Goal: Task Accomplishment & Management: Manage account settings

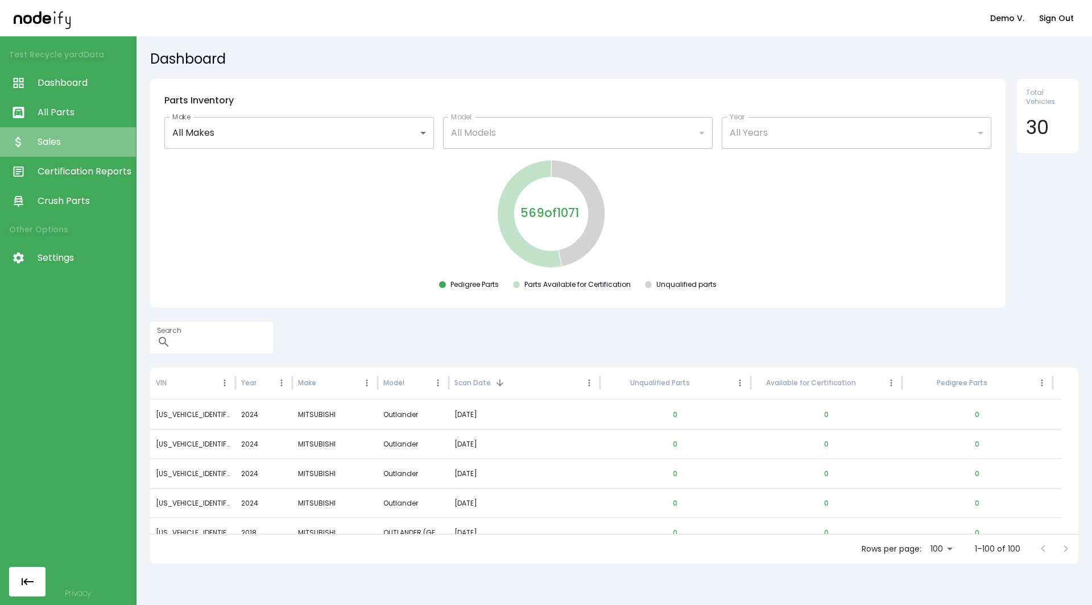
click at [54, 140] on span "Sales" at bounding box center [84, 142] width 93 height 14
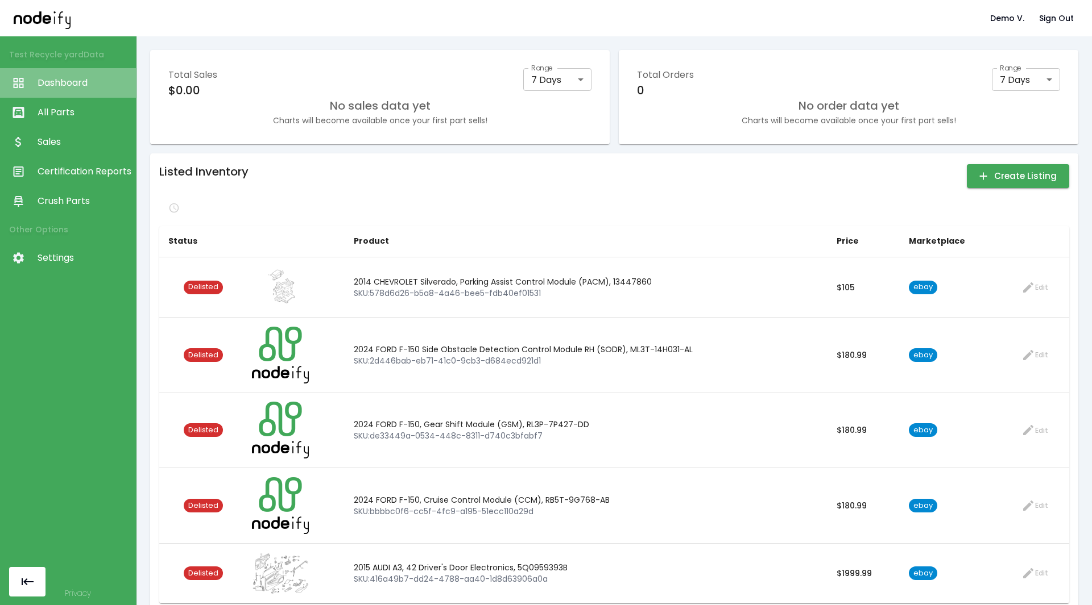
click at [48, 82] on span "Dashboard" at bounding box center [84, 83] width 93 height 14
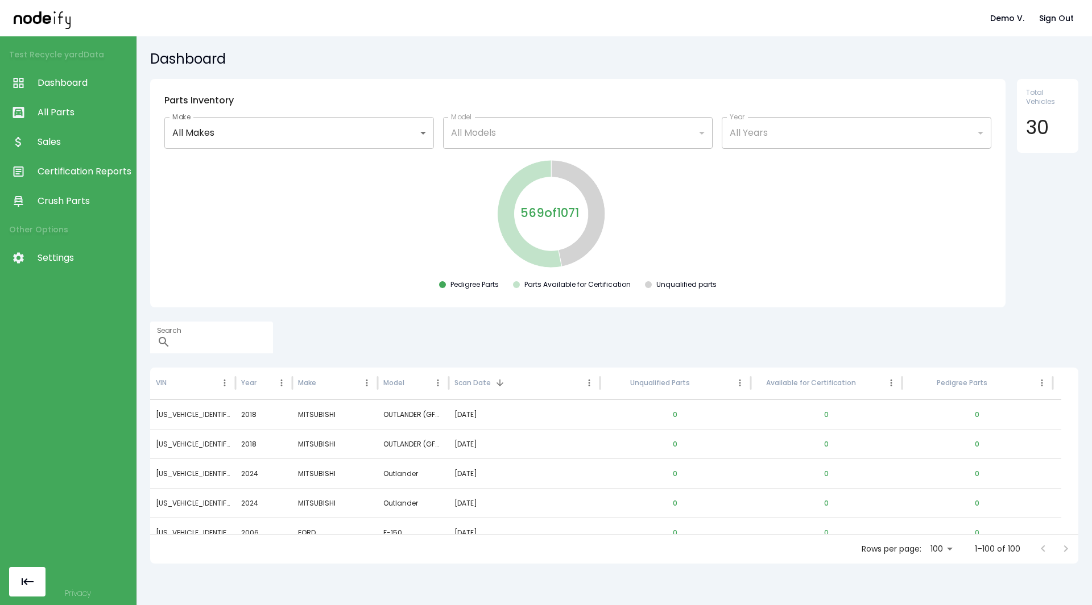
click at [1049, 540] on div at bounding box center [1053, 549] width 45 height 23
click at [931, 540] on body "**********" at bounding box center [546, 302] width 1092 height 605
click at [930, 573] on li "100" at bounding box center [924, 581] width 32 height 20
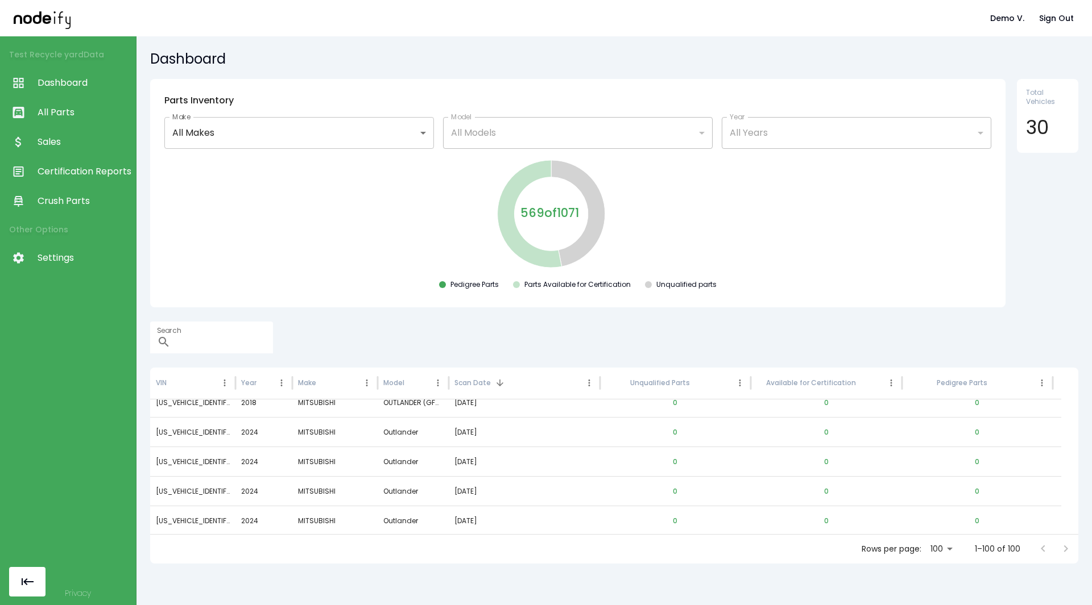
click at [59, 114] on span "All Parts" at bounding box center [84, 113] width 93 height 14
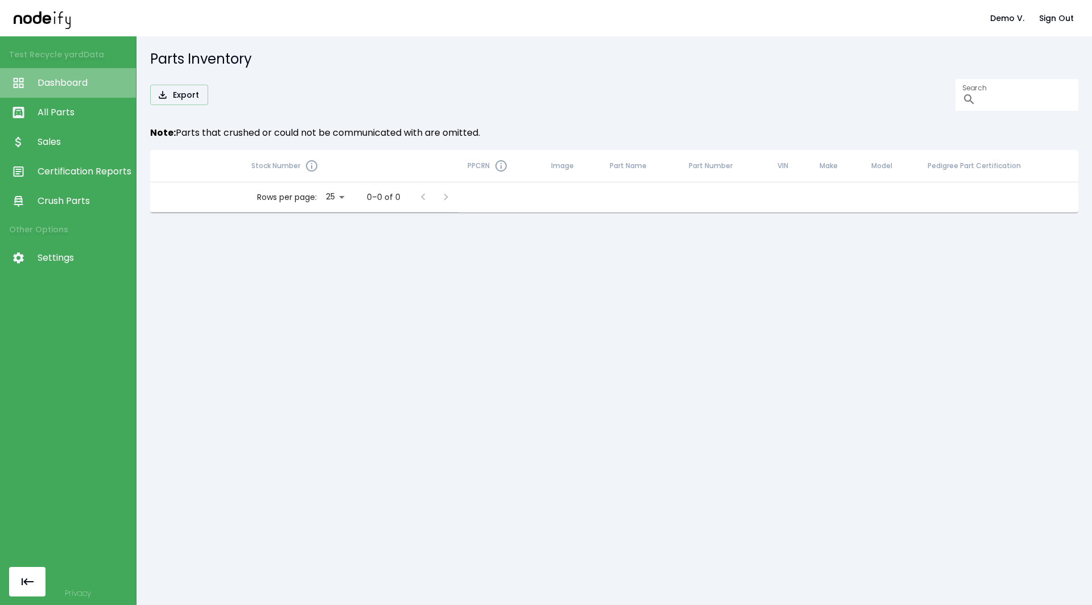
click at [67, 78] on span "Dashboard" at bounding box center [84, 83] width 93 height 14
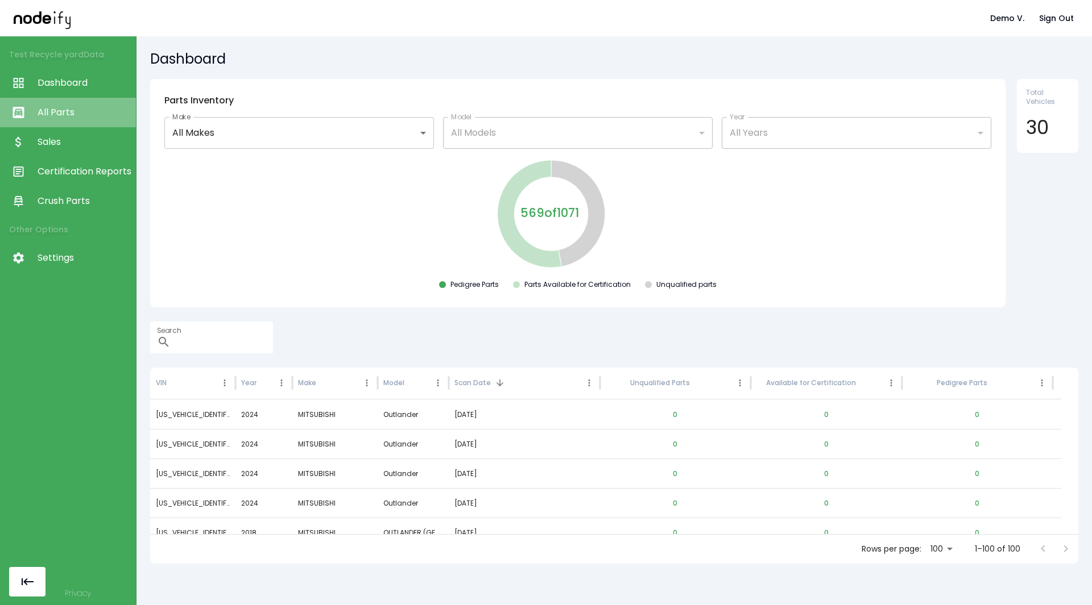
click at [63, 117] on span "All Parts" at bounding box center [84, 113] width 93 height 14
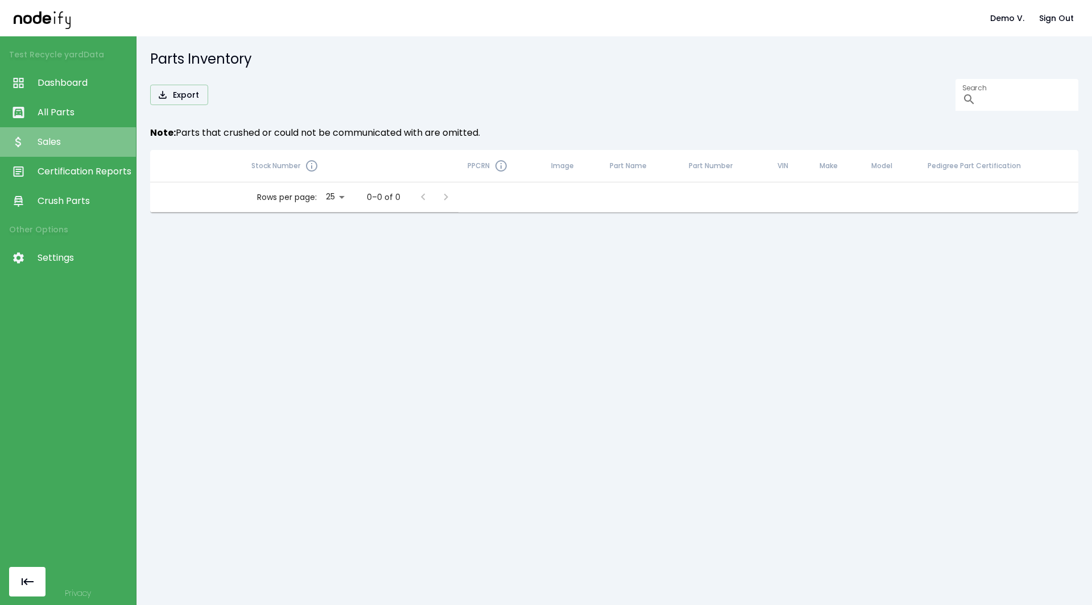
click at [68, 139] on span "Sales" at bounding box center [84, 142] width 93 height 14
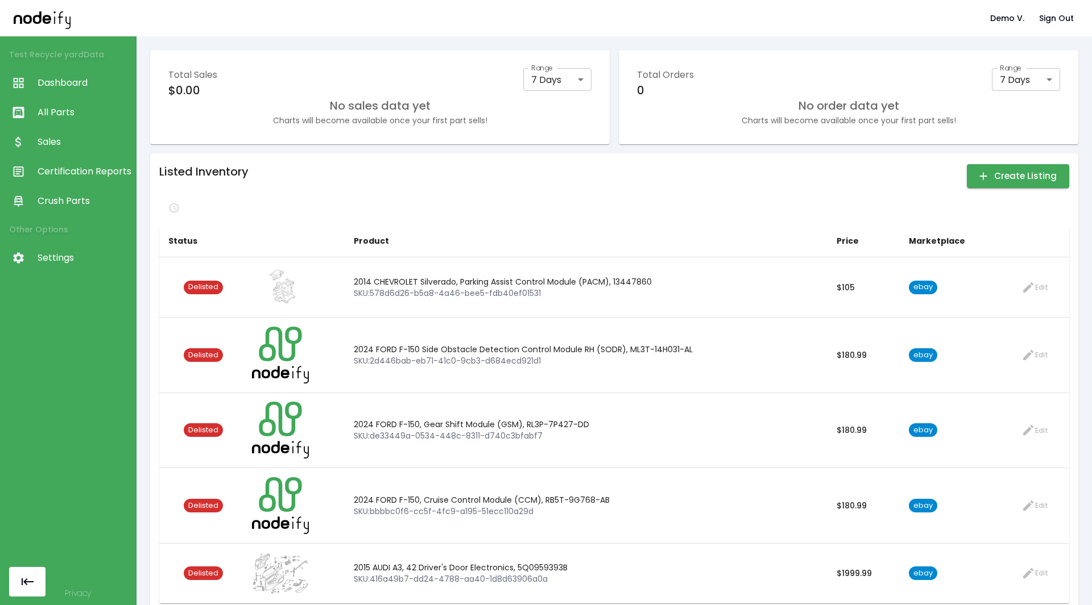
click at [65, 78] on span "Dashboard" at bounding box center [84, 83] width 93 height 14
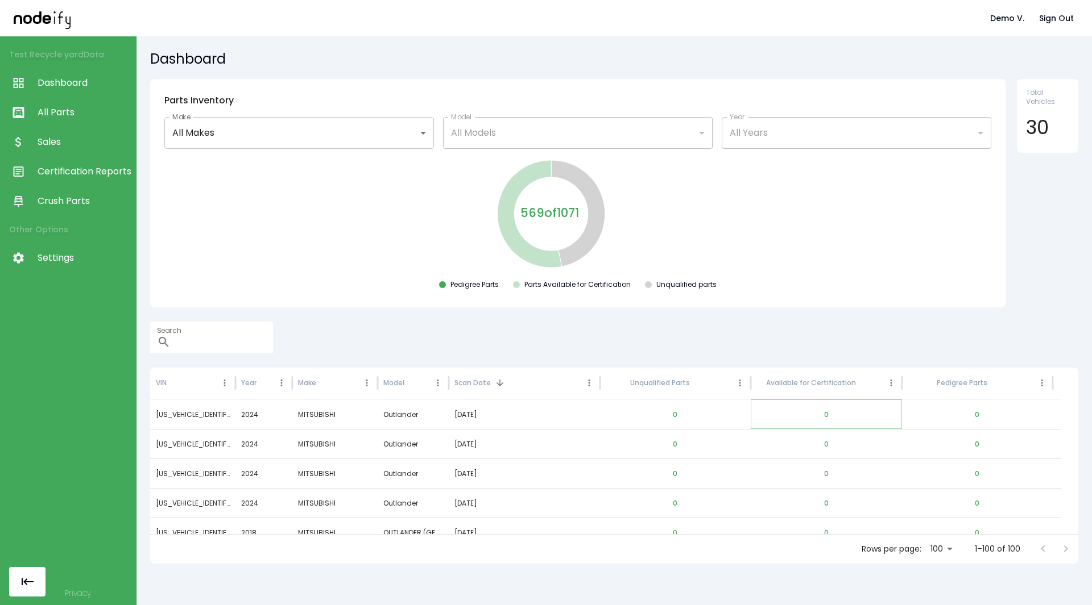
click at [827, 417] on button "0" at bounding box center [826, 414] width 23 height 27
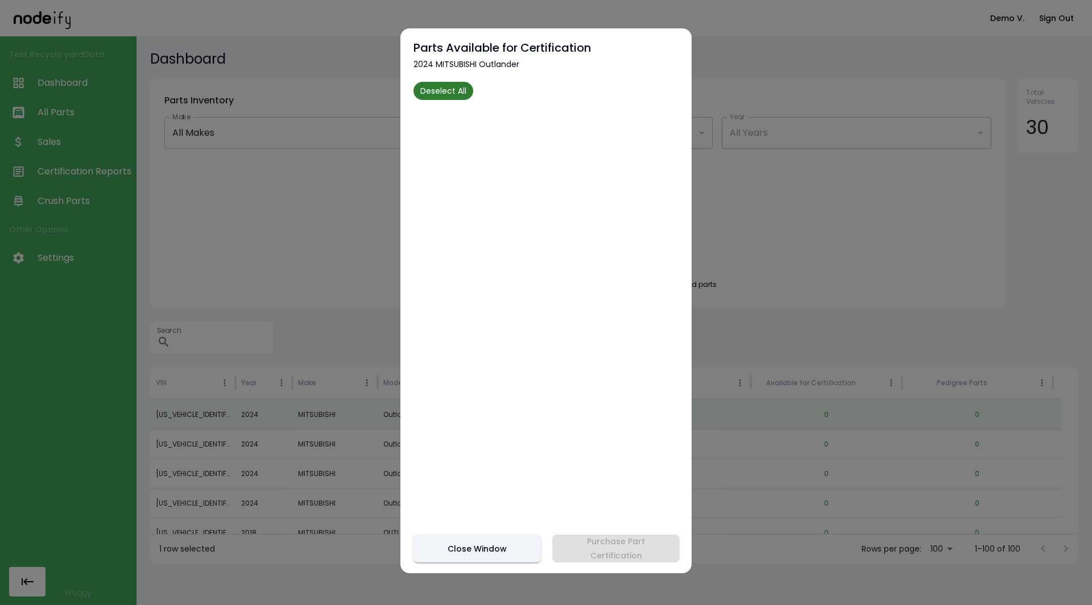
click at [643, 185] on div "Deselect All" at bounding box center [545, 278] width 265 height 393
click at [1075, 27] on div at bounding box center [546, 302] width 1092 height 605
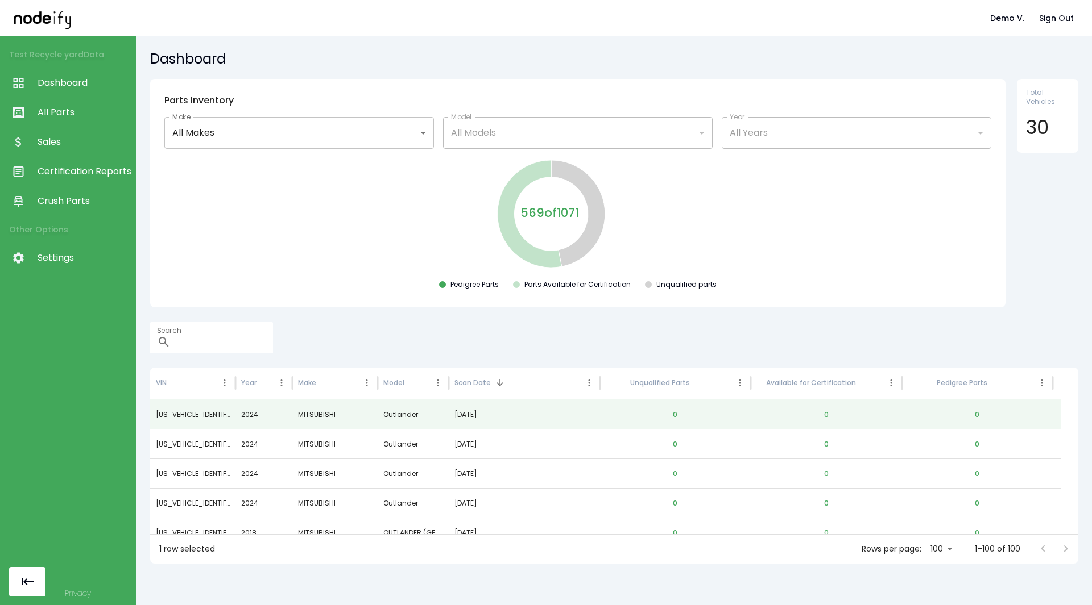
click at [1039, 23] on button "Sign Out" at bounding box center [1056, 18] width 44 height 21
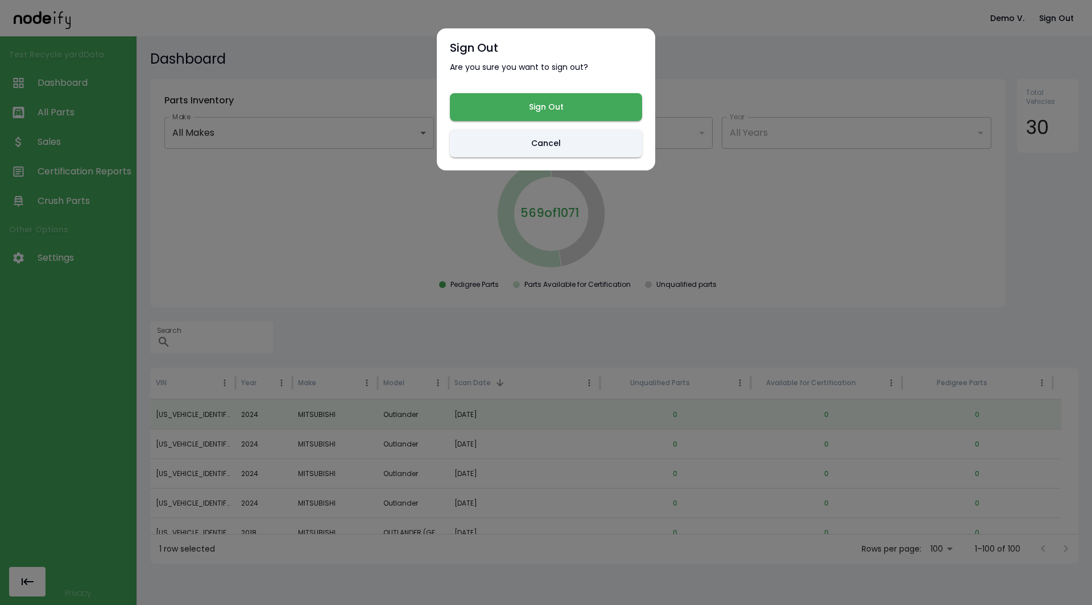
click at [617, 94] on button "Sign Out" at bounding box center [546, 107] width 192 height 28
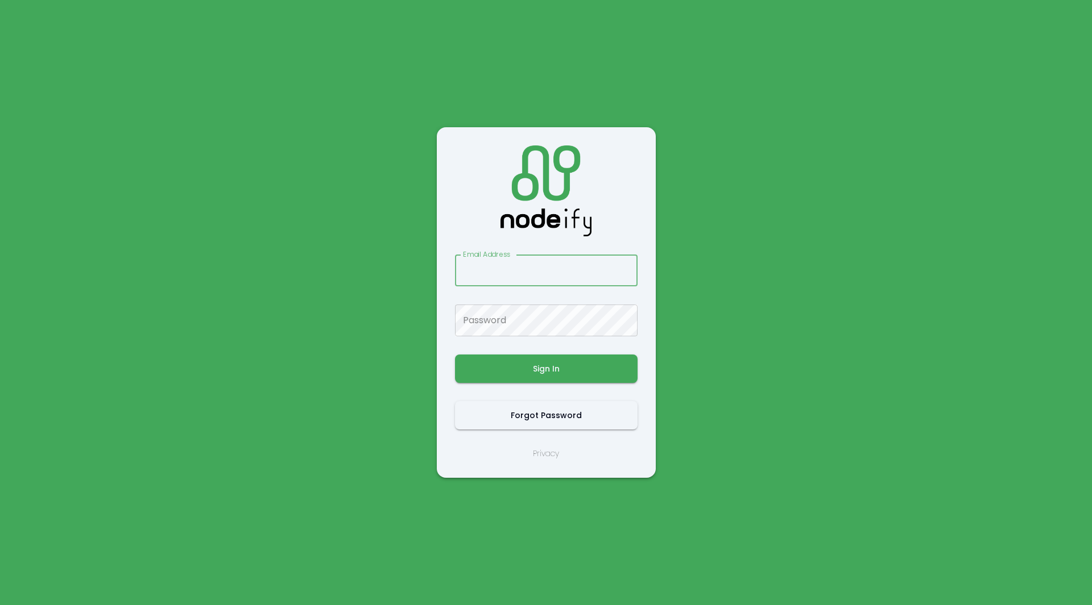
type input "**********"
click at [547, 368] on button "Sign In" at bounding box center [546, 369] width 182 height 28
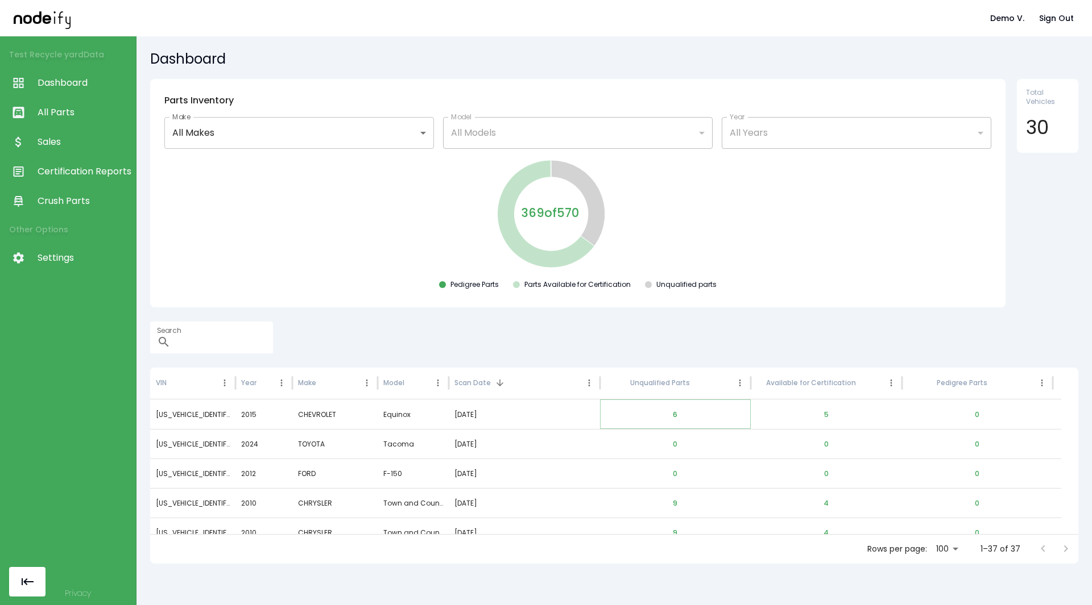
click at [674, 415] on button "6" at bounding box center [674, 414] width 23 height 27
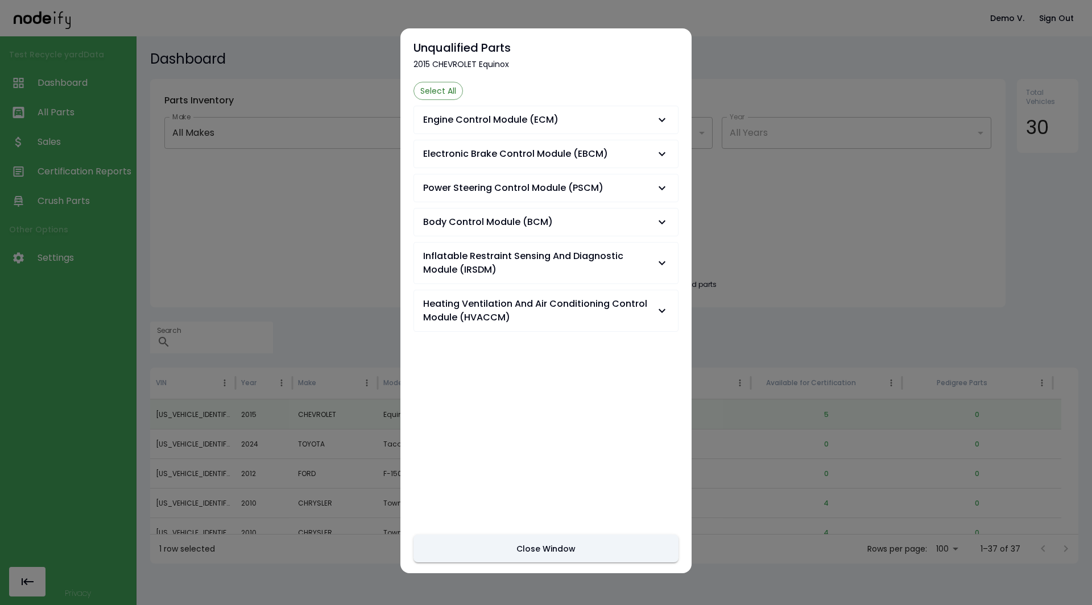
click at [774, 219] on div at bounding box center [546, 302] width 1092 height 605
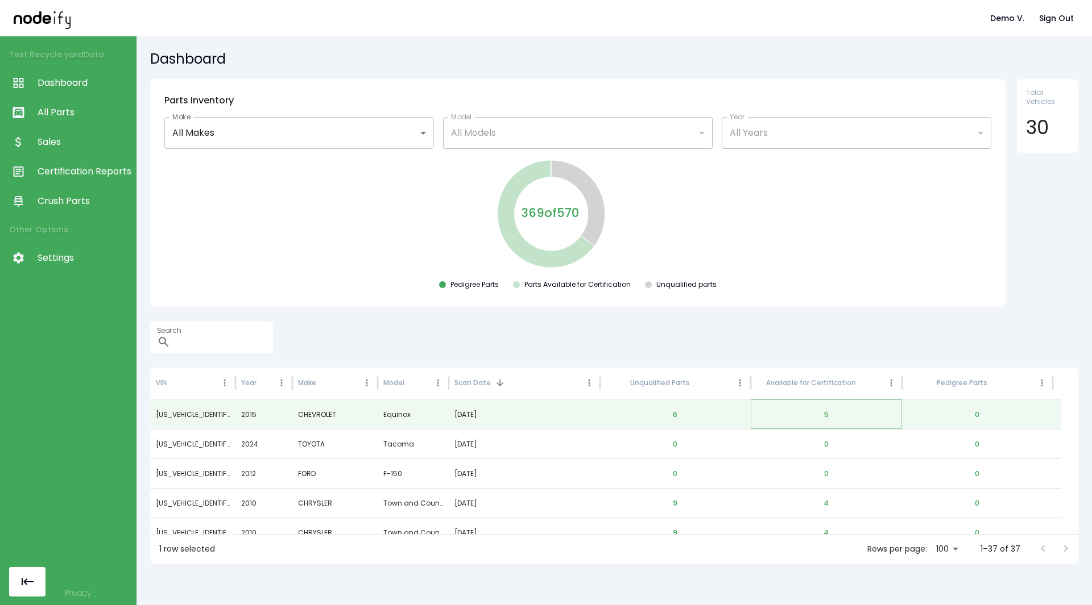
click at [824, 413] on button "5" at bounding box center [826, 414] width 23 height 27
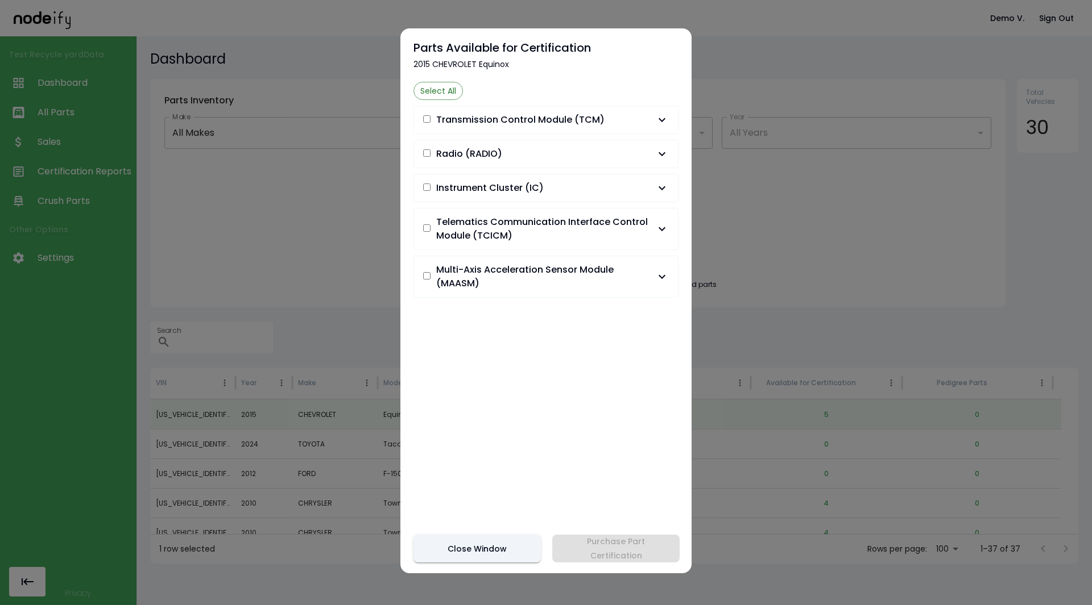
click at [574, 115] on span "Transmission Control Module (TCM)" at bounding box center [520, 120] width 168 height 14
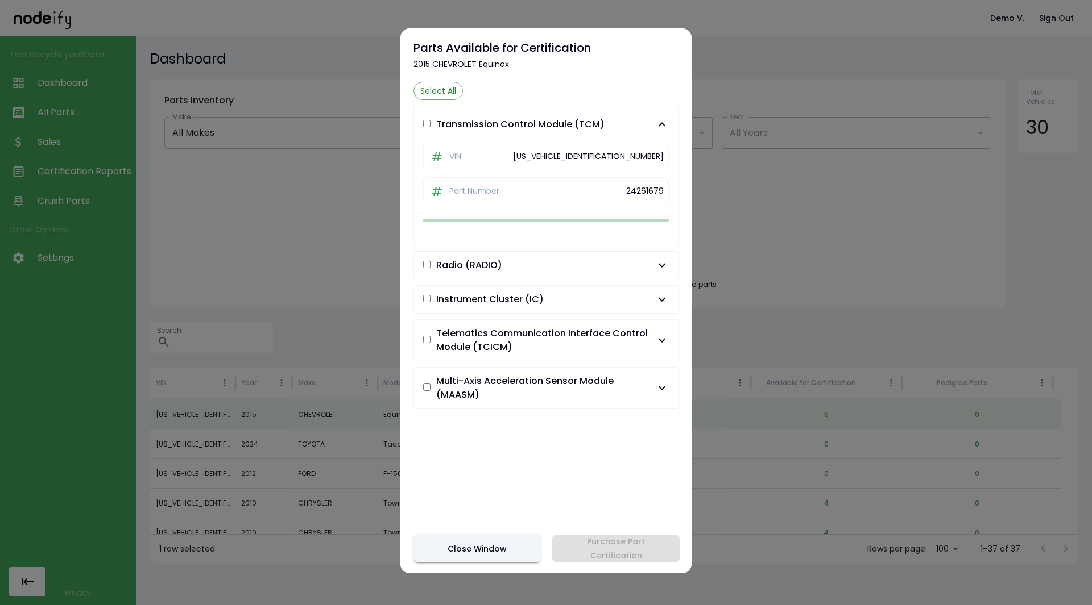
click at [574, 115] on button "Transmission Control Module (TCM)" at bounding box center [546, 124] width 264 height 36
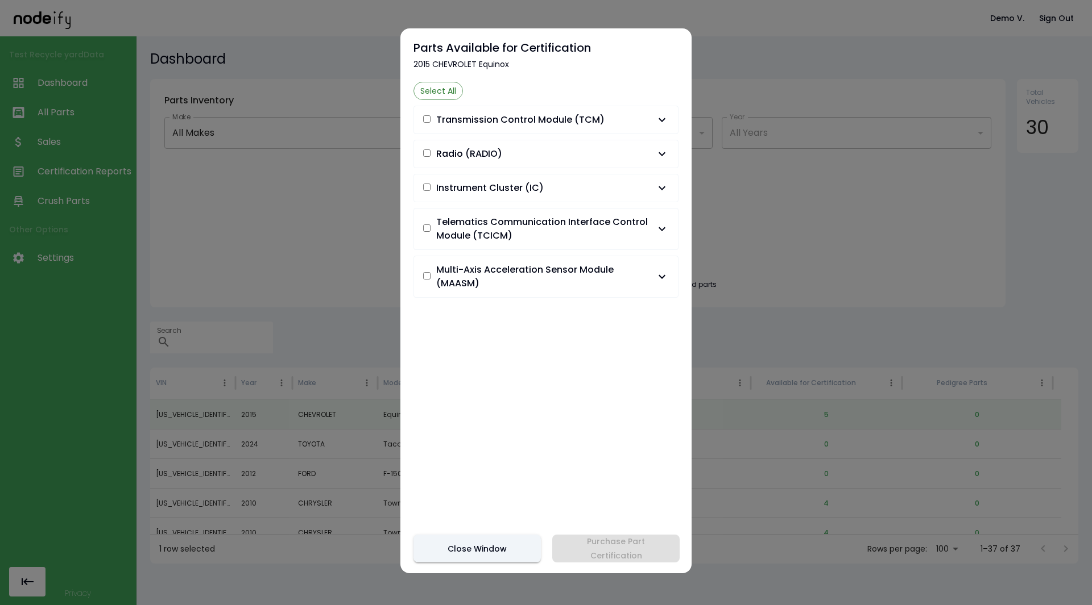
click at [574, 115] on span "Transmission Control Module (TCM)" at bounding box center [520, 120] width 168 height 14
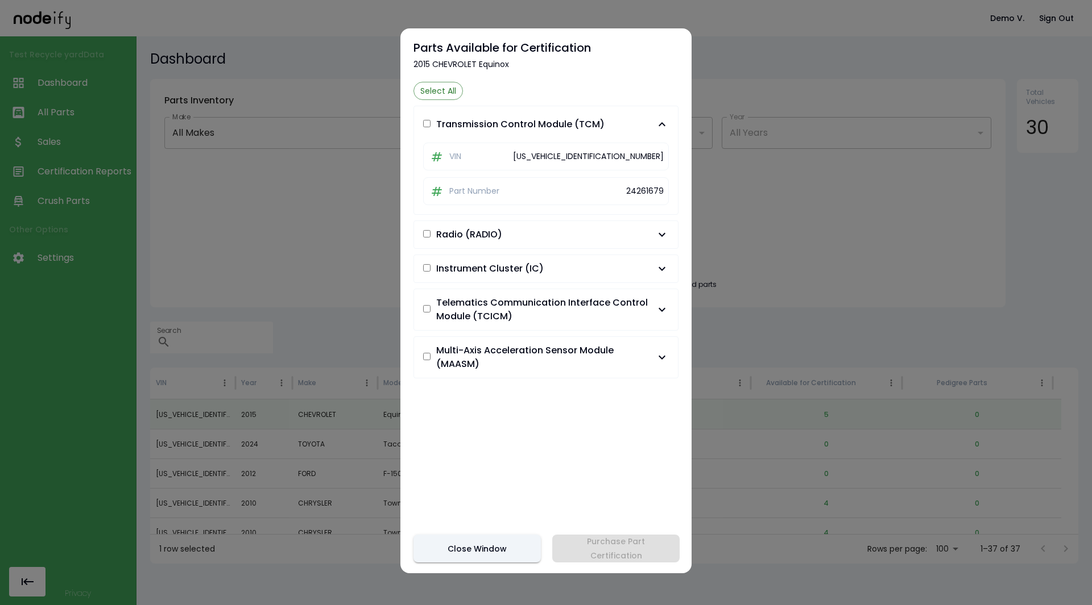
click at [592, 239] on span "Radio (RADIO)" at bounding box center [539, 235] width 232 height 14
click at [594, 150] on button "Radio (RADIO)" at bounding box center [546, 158] width 264 height 36
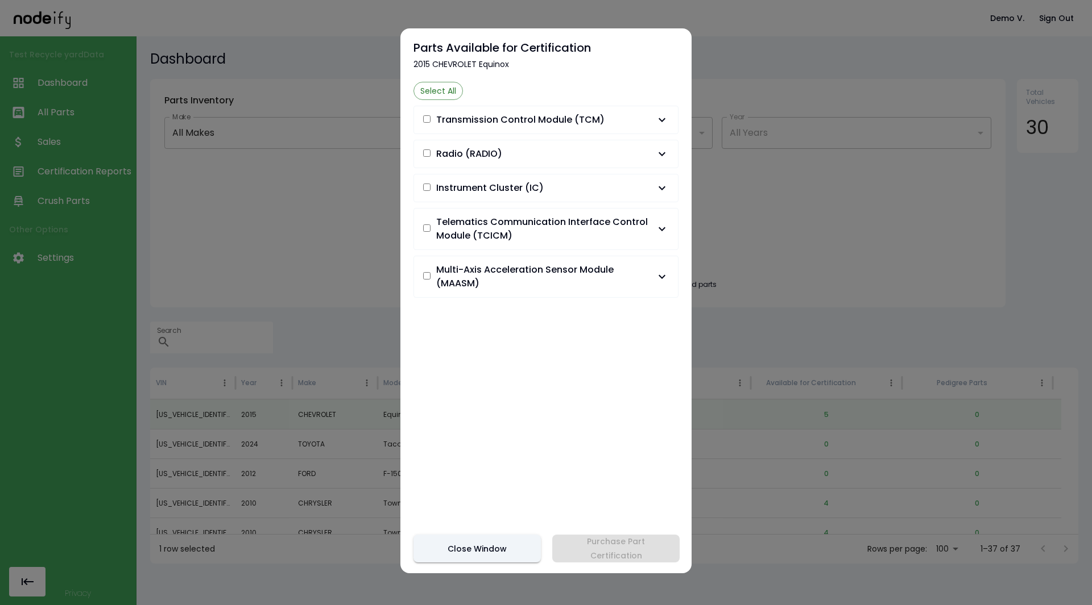
click at [578, 190] on span "Instrument Cluster (IC)" at bounding box center [539, 188] width 232 height 14
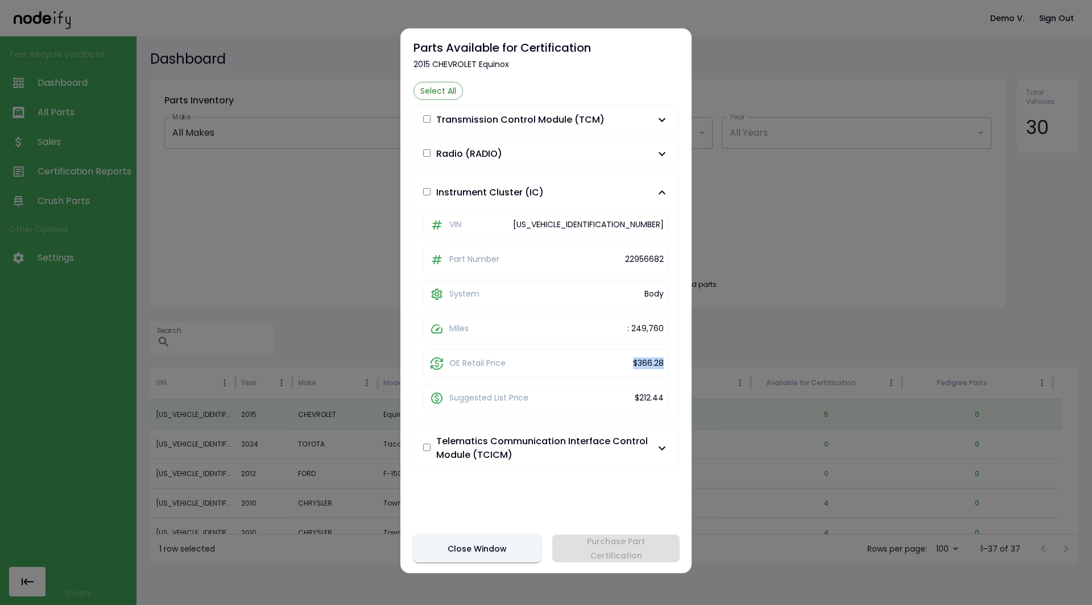
drag, startPoint x: 624, startPoint y: 366, endPoint x: 655, endPoint y: 364, distance: 31.3
click at [655, 364] on div "OE Retail Price $366.28" at bounding box center [546, 364] width 246 height 28
drag, startPoint x: 627, startPoint y: 399, endPoint x: 663, endPoint y: 400, distance: 36.4
click at [663, 400] on div "VIN [US_VEHICLE_IDENTIFICATION_NUMBER] Part Number 22956682 System Body Miles :…" at bounding box center [546, 311] width 264 height 222
drag, startPoint x: 549, startPoint y: 396, endPoint x: 409, endPoint y: 385, distance: 140.8
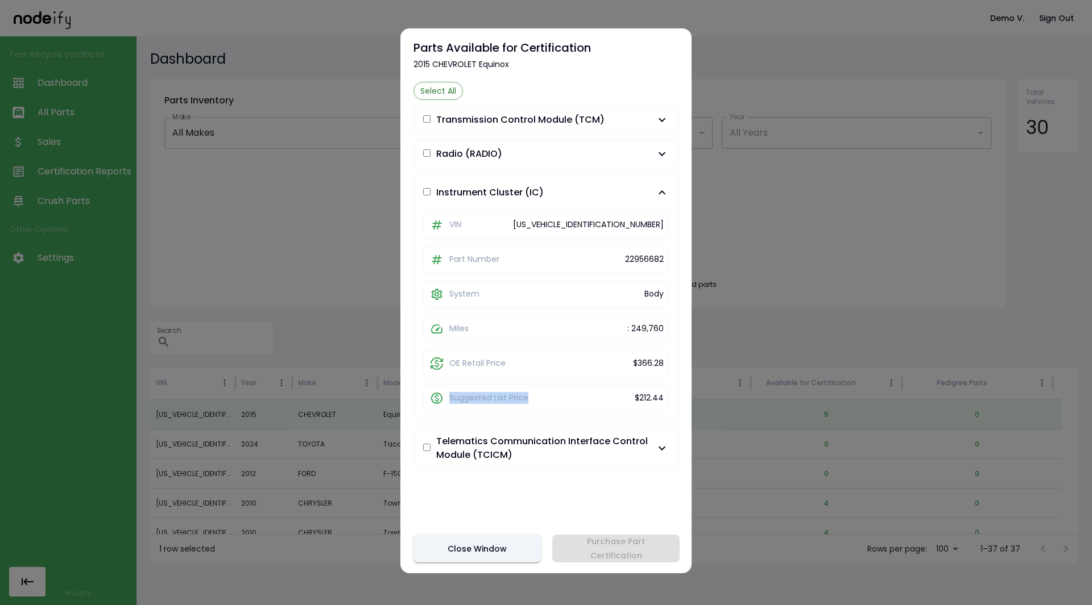
click at [409, 385] on div "Parts Available for Certification 2015 CHEVROLET Equinox Select All Transmissio…" at bounding box center [545, 300] width 291 height 545
click at [829, 350] on div at bounding box center [546, 302] width 1092 height 605
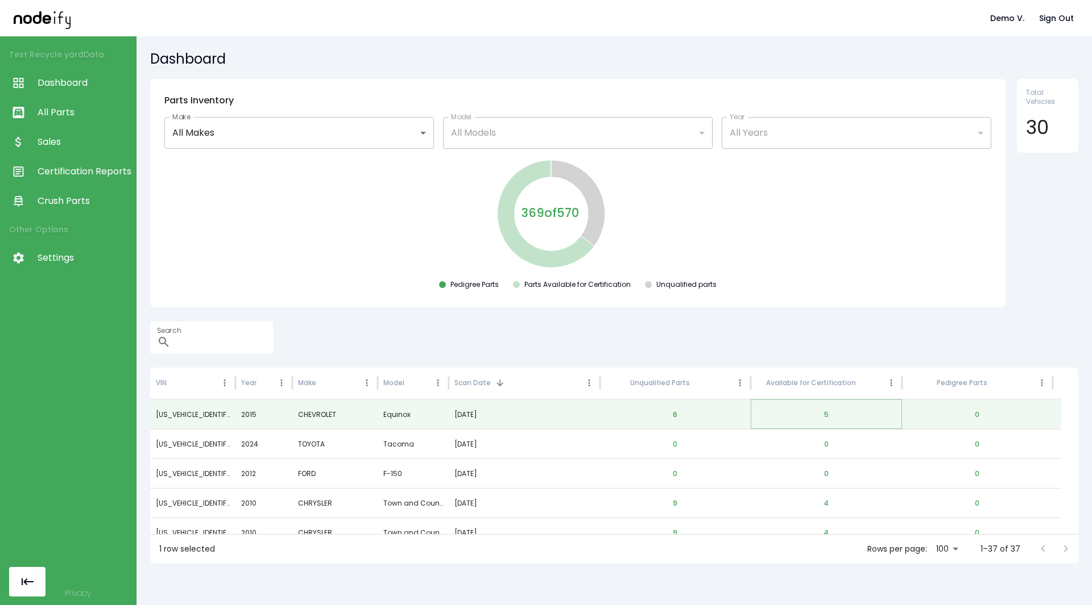
click at [824, 420] on button "5" at bounding box center [826, 414] width 23 height 27
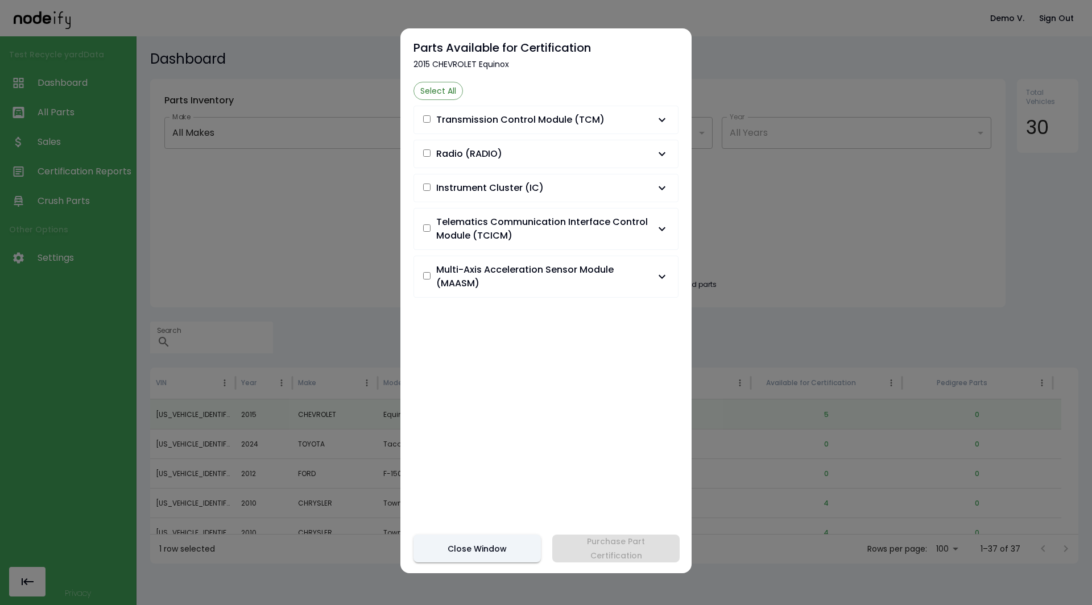
click at [475, 115] on span "Transmission Control Module (TCM)" at bounding box center [520, 120] width 168 height 14
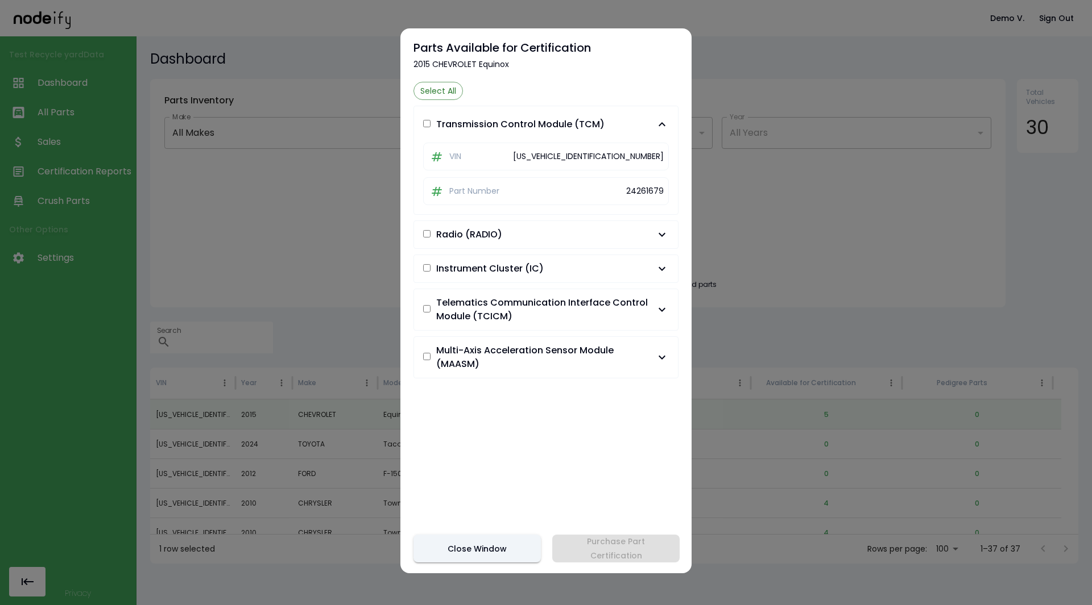
click at [487, 273] on span "Instrument Cluster (IC)" at bounding box center [489, 269] width 107 height 14
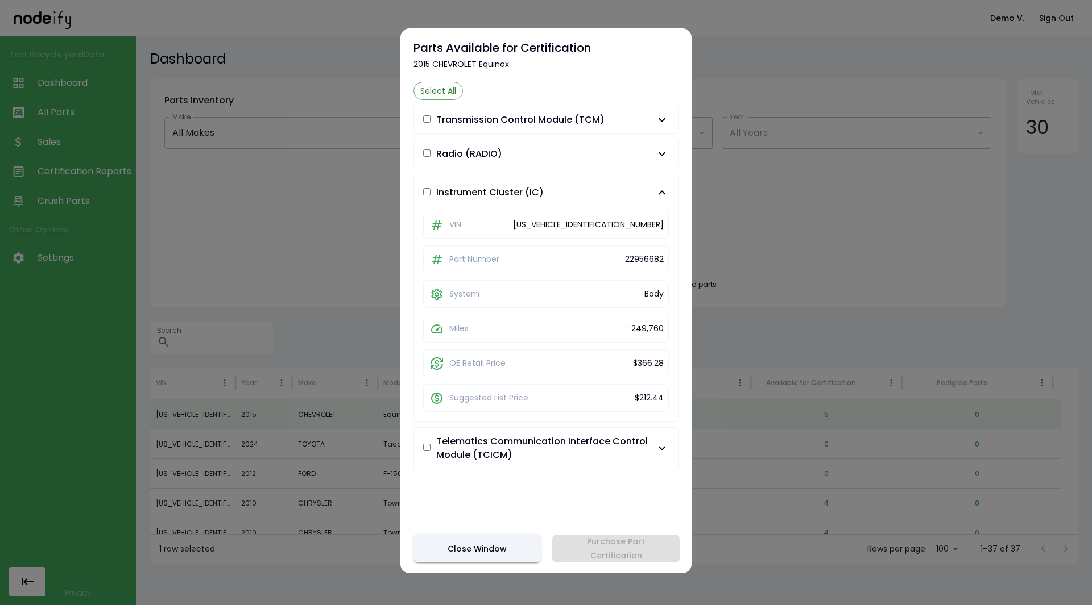
click at [795, 264] on div at bounding box center [546, 302] width 1092 height 605
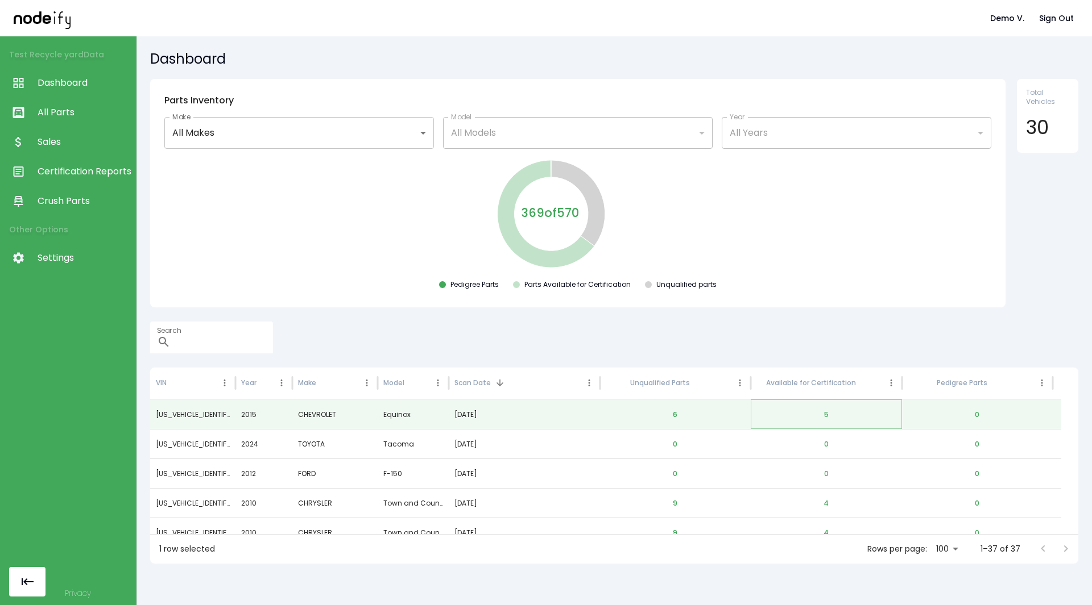
click at [830, 414] on button "5" at bounding box center [826, 414] width 23 height 27
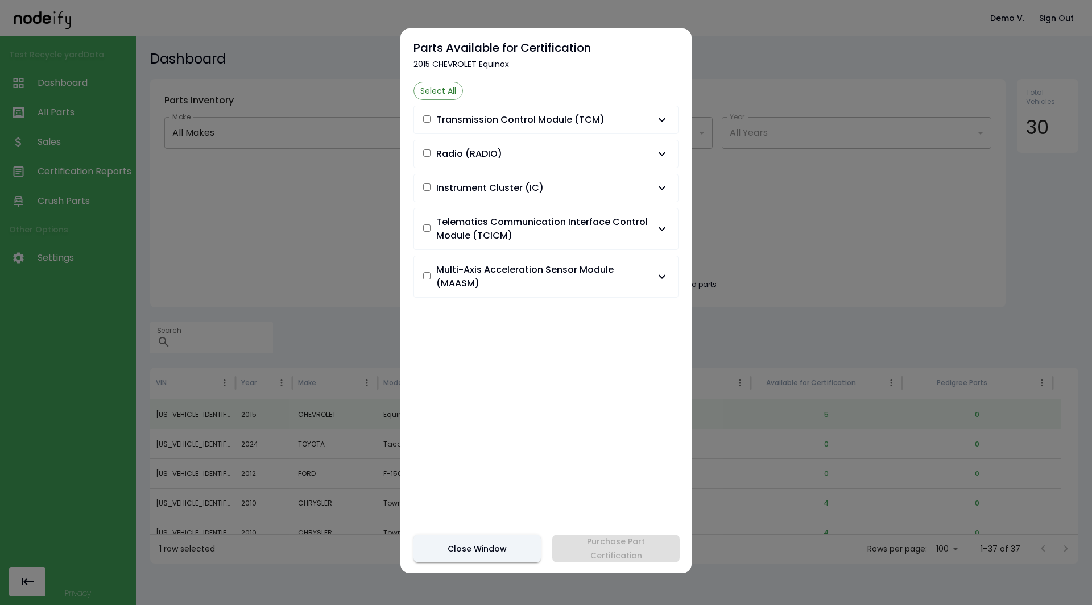
click at [541, 185] on span "Instrument Cluster (IC)" at bounding box center [489, 188] width 107 height 14
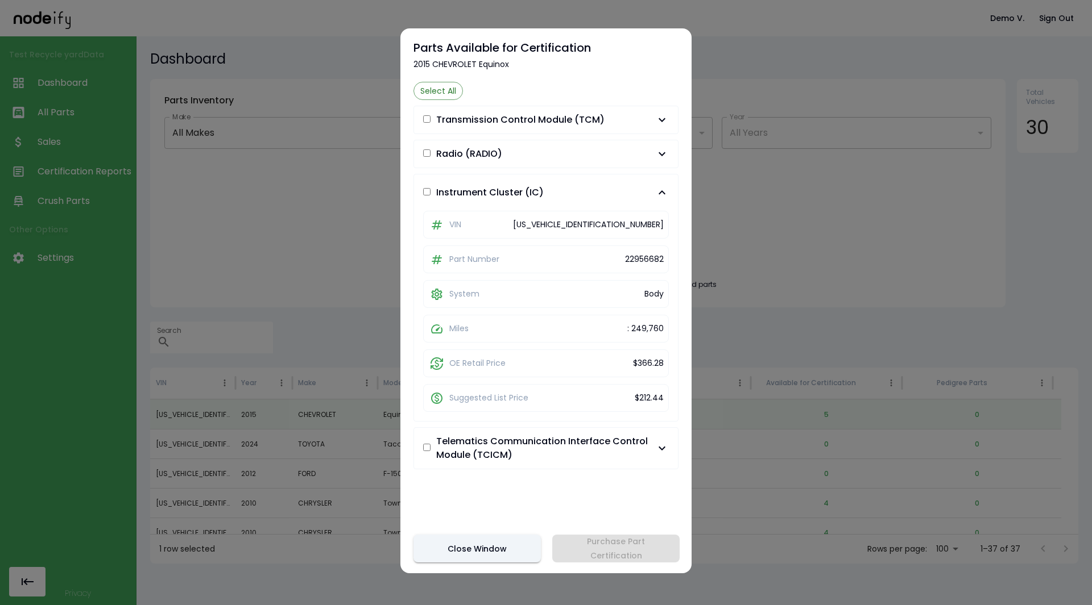
drag, startPoint x: 508, startPoint y: 544, endPoint x: 486, endPoint y: 511, distance: 39.7
click at [486, 511] on div "Parts Available for Certification 2015 CHEVROLET Equinox Select All Transmissio…" at bounding box center [545, 300] width 291 height 545
click at [480, 545] on button "Close Window" at bounding box center [476, 549] width 127 height 28
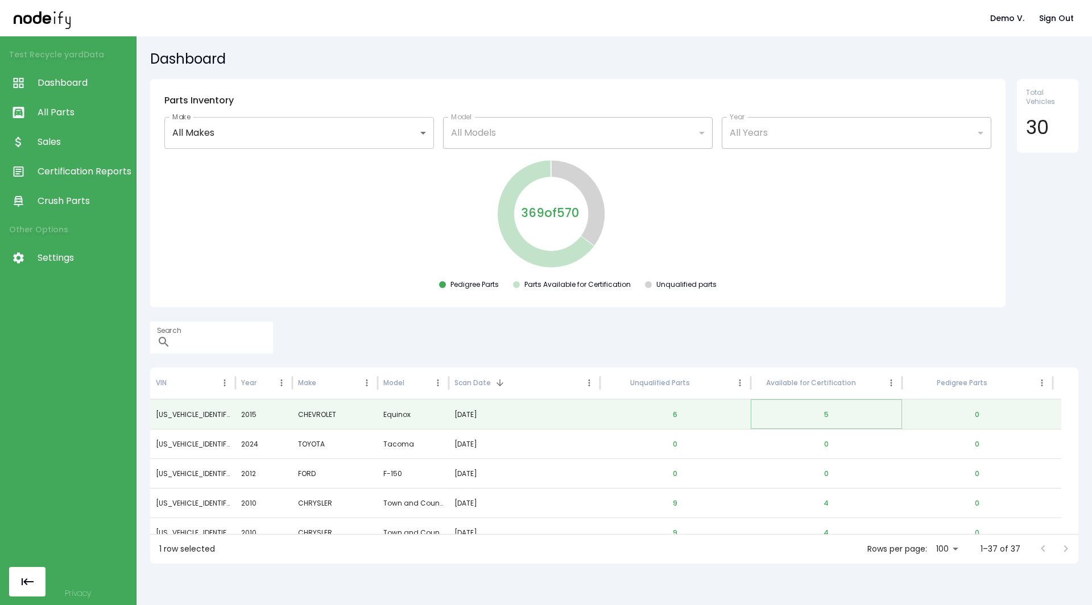
click at [822, 413] on button "5" at bounding box center [826, 414] width 23 height 27
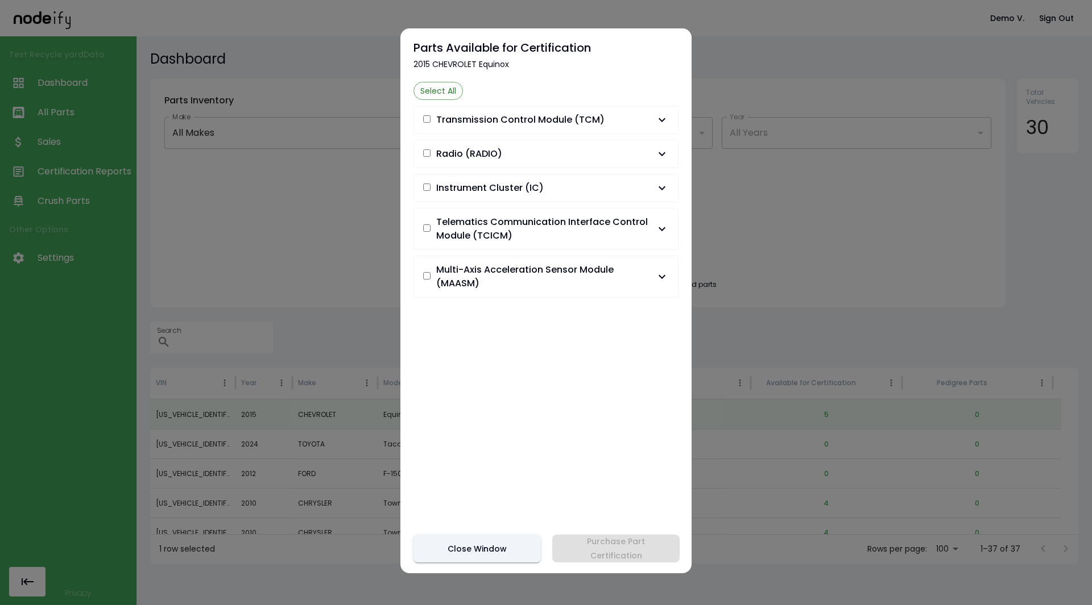
click at [453, 193] on span "Instrument Cluster (IC)" at bounding box center [489, 188] width 107 height 14
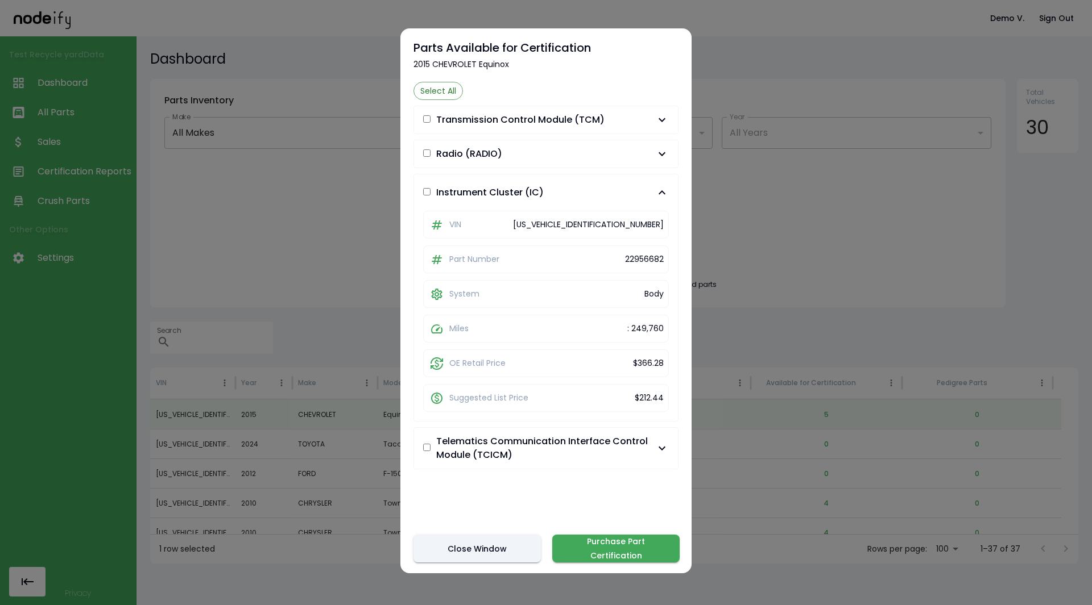
scroll to position [42, 0]
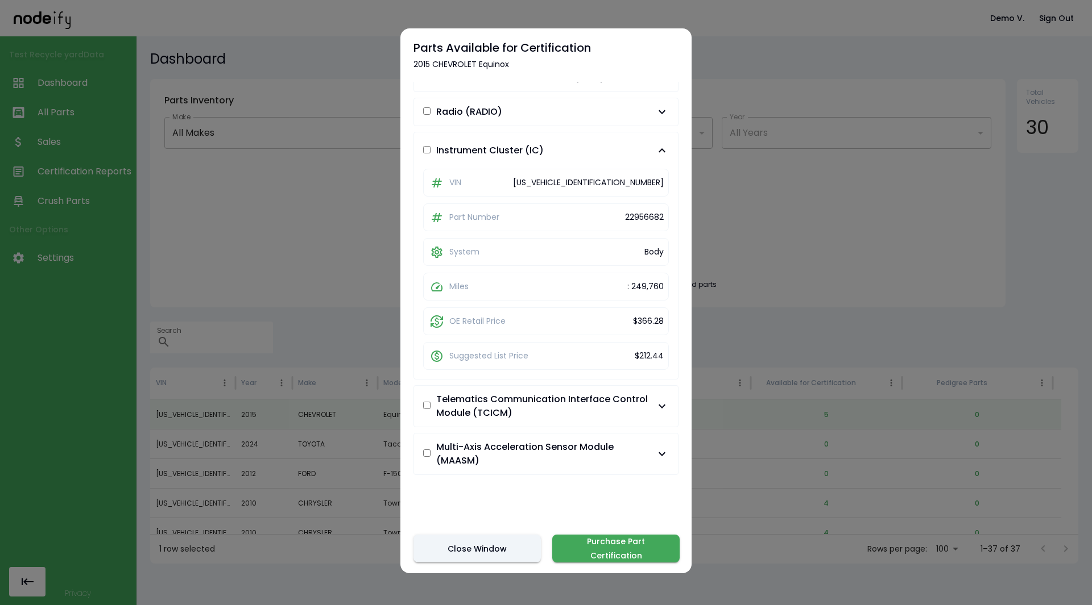
click at [634, 541] on button "Purchase Part Certification" at bounding box center [615, 549] width 127 height 28
click at [716, 42] on div at bounding box center [546, 302] width 1092 height 605
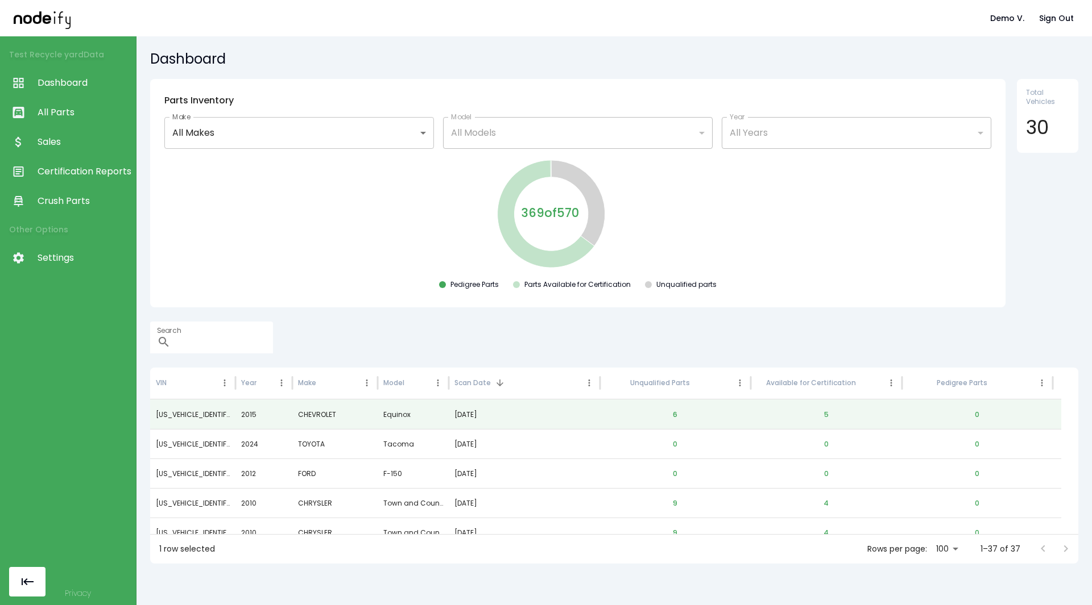
click at [57, 176] on span "Certification Reports" at bounding box center [84, 172] width 93 height 14
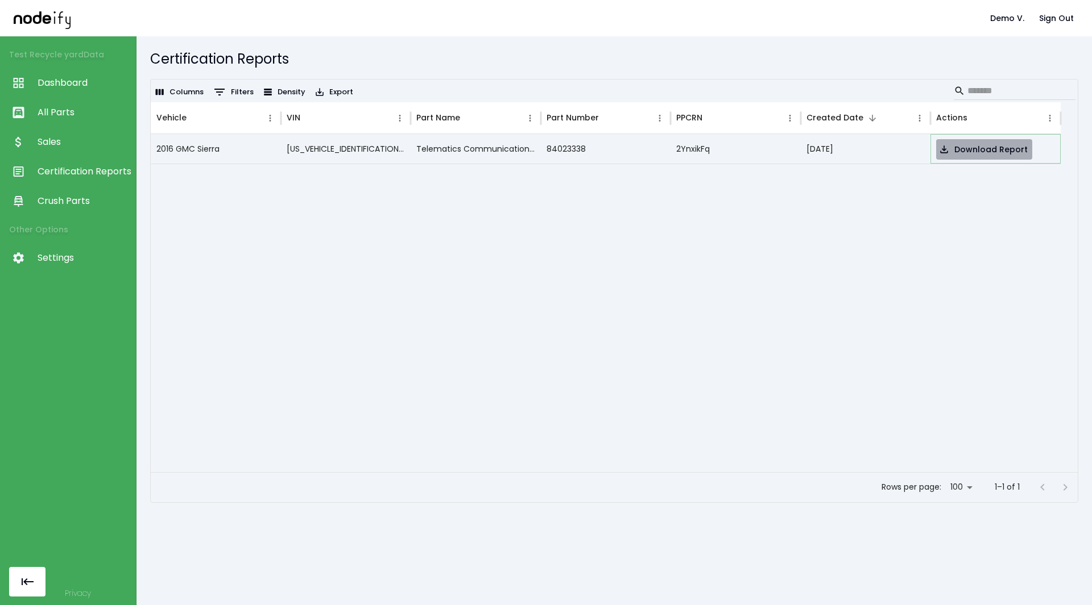
click at [985, 155] on button "Download Report" at bounding box center [984, 149] width 96 height 21
click at [523, 273] on div at bounding box center [606, 318] width 910 height 309
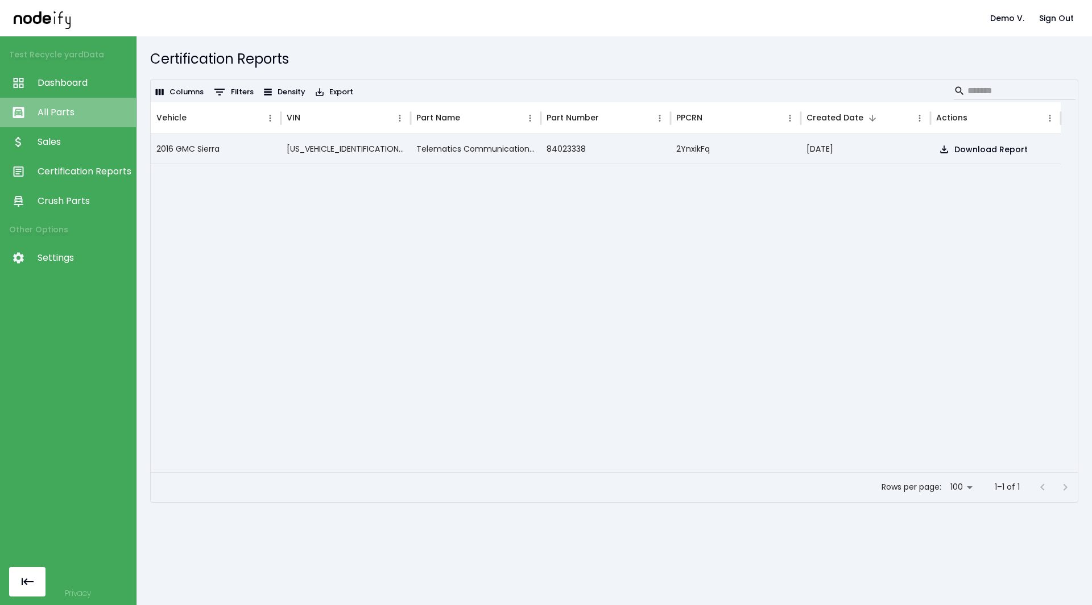
click at [69, 106] on span "All Parts" at bounding box center [84, 113] width 93 height 14
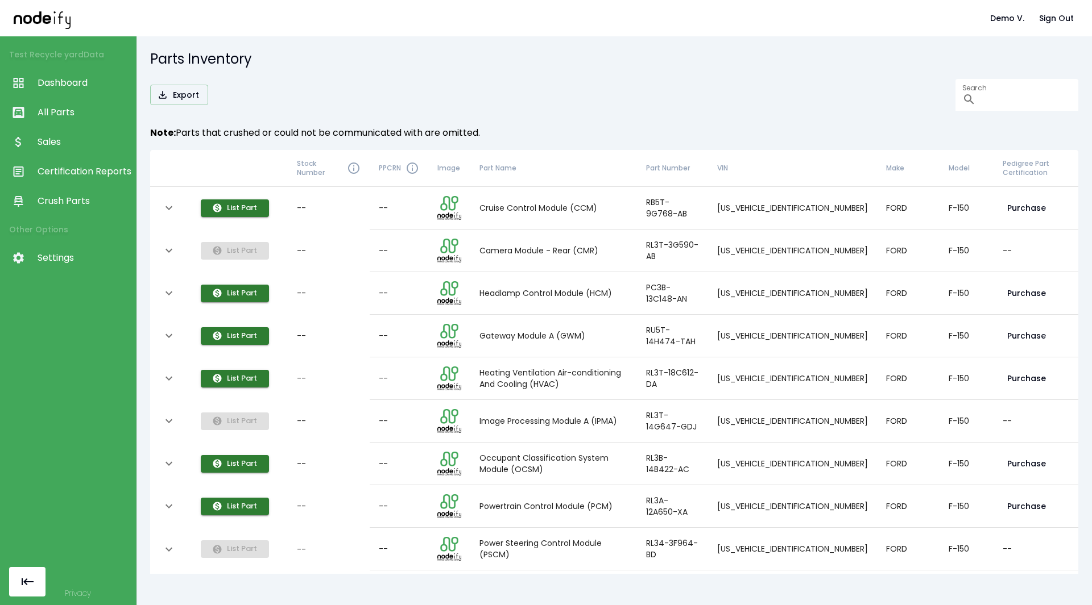
click at [406, 160] on th "PPCRN" at bounding box center [399, 168] width 59 height 37
click at [168, 206] on icon "expand row" at bounding box center [169, 208] width 14 height 14
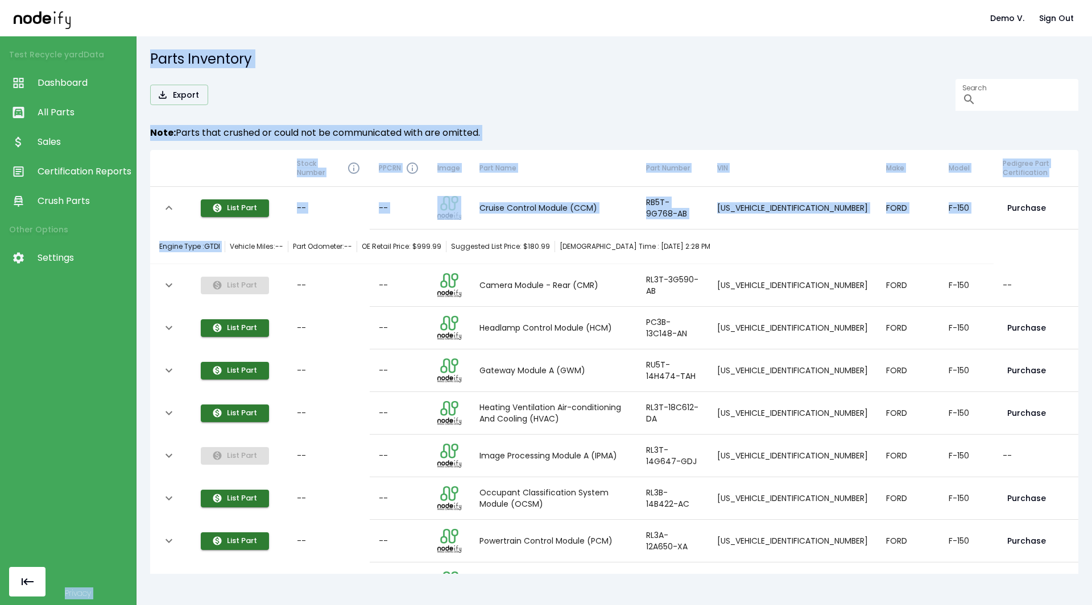
drag, startPoint x: 230, startPoint y: 250, endPoint x: 93, endPoint y: 236, distance: 137.7
click at [93, 236] on div "Demo V. Sign Out Test Recycle yard Data Dashboard All Parts Sales Certification…" at bounding box center [546, 302] width 1092 height 605
click at [217, 242] on span "Engine Type : GTDI" at bounding box center [189, 246] width 61 height 11
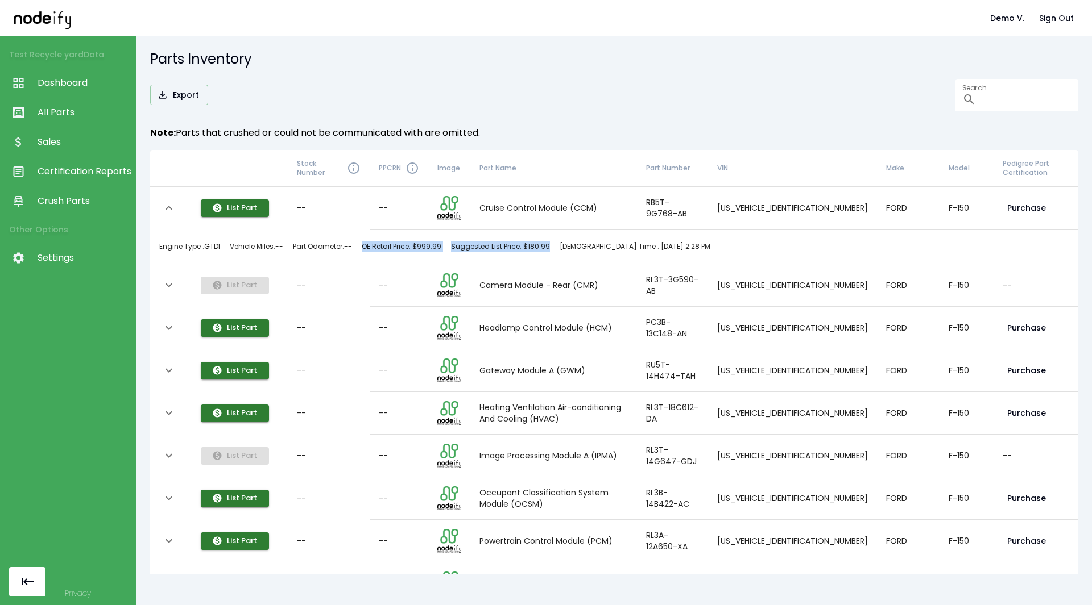
drag, startPoint x: 367, startPoint y: 248, endPoint x: 553, endPoint y: 242, distance: 186.6
click at [553, 242] on div "Engine Type : GTDI Vehicle Miles: -- Part Odometer: -- OE Retail Price: $ 999.9…" at bounding box center [434, 246] width 551 height 11
click at [446, 247] on div "Engine Type : GTDI Vehicle Miles: -- Part Odometer: -- OE Retail Price: $ 999.9…" at bounding box center [434, 246] width 551 height 11
drag, startPoint x: 446, startPoint y: 245, endPoint x: 362, endPoint y: 254, distance: 84.6
click at [362, 254] on div "Engine Type : GTDI Vehicle Miles: -- Part Odometer: -- OE Retail Price: $ 999.9…" at bounding box center [571, 246] width 825 height 23
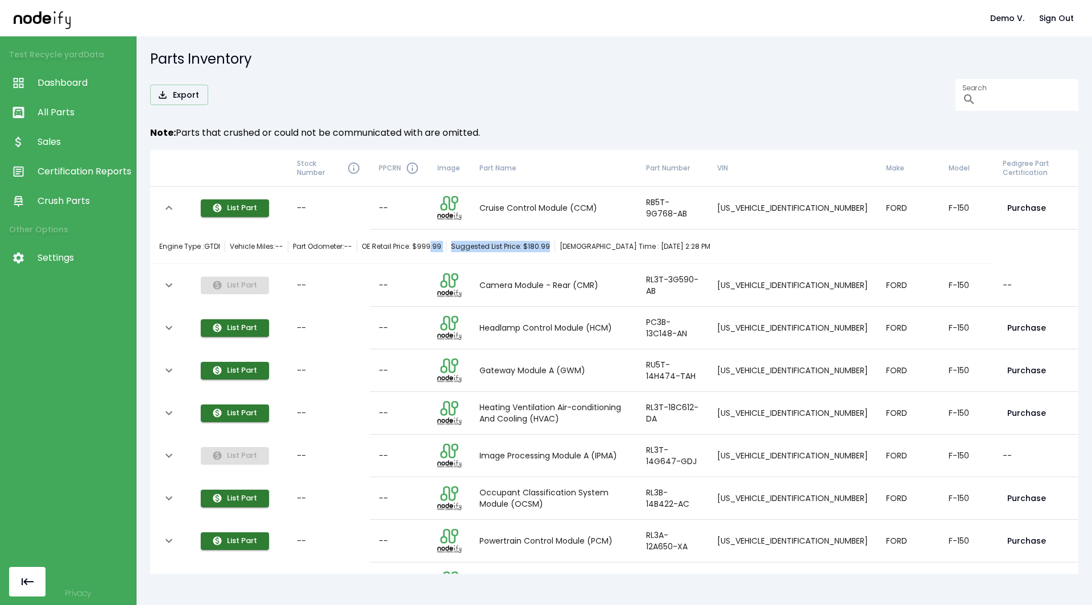
drag, startPoint x: 550, startPoint y: 248, endPoint x: 434, endPoint y: 251, distance: 116.6
click at [434, 251] on div "Engine Type : GTDI Vehicle Miles: -- Part Odometer: -- OE Retail Price: $ 999.9…" at bounding box center [434, 246] width 551 height 11
drag, startPoint x: 693, startPoint y: 245, endPoint x: 559, endPoint y: 245, distance: 133.6
click at [559, 245] on div "Engine Type : GTDI Vehicle Miles: -- Part Odometer: -- OE Retail Price: $ 999.9…" at bounding box center [571, 246] width 825 height 23
click at [167, 209] on icon "expand row" at bounding box center [168, 208] width 7 height 4
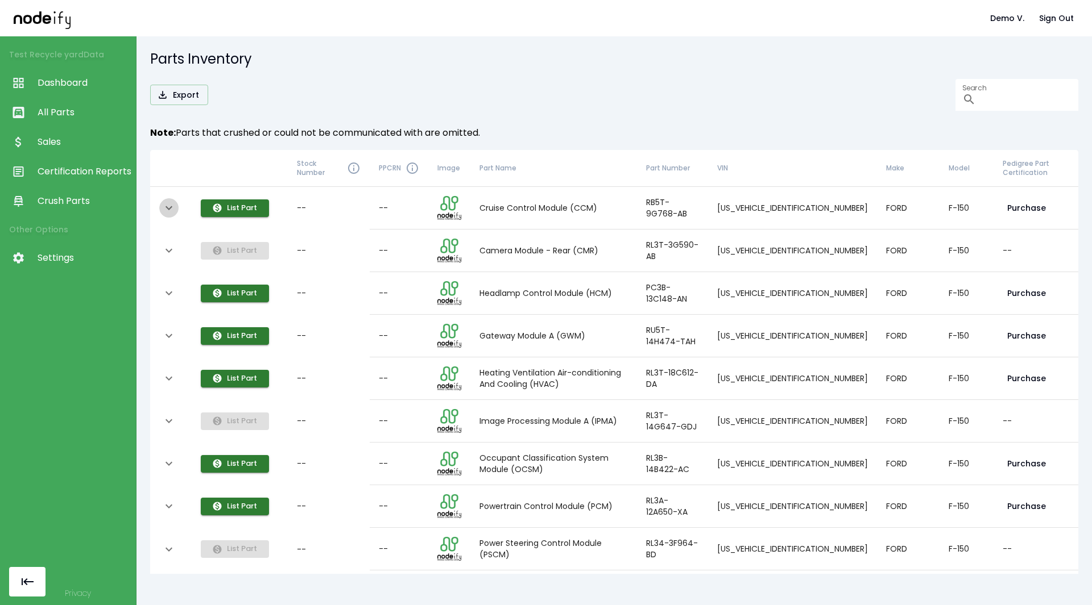
click at [173, 209] on icon "expand row" at bounding box center [169, 208] width 14 height 14
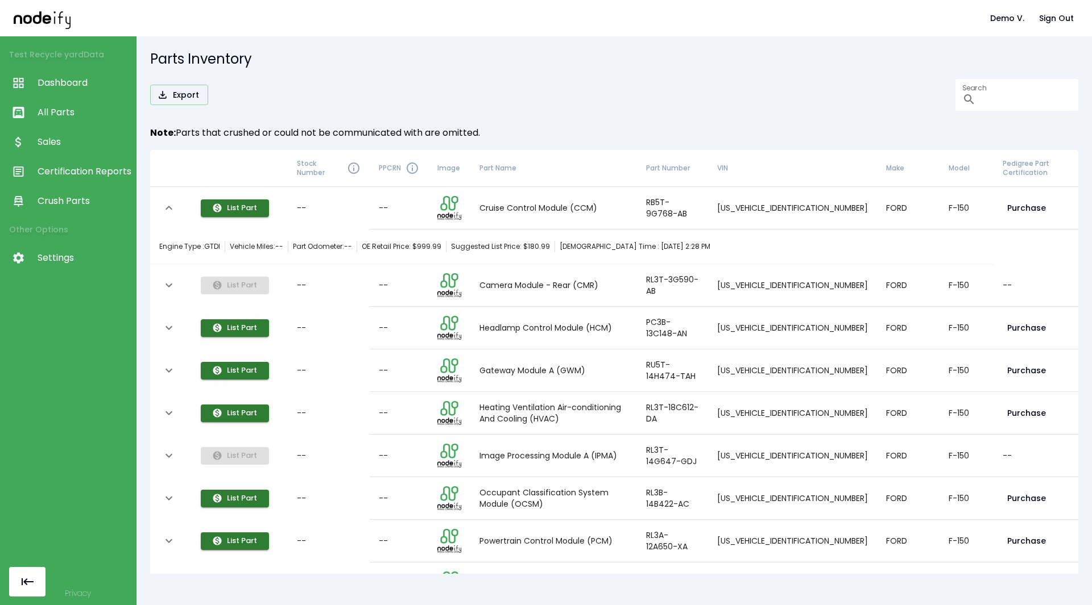
click at [173, 209] on icon "expand row" at bounding box center [169, 208] width 14 height 14
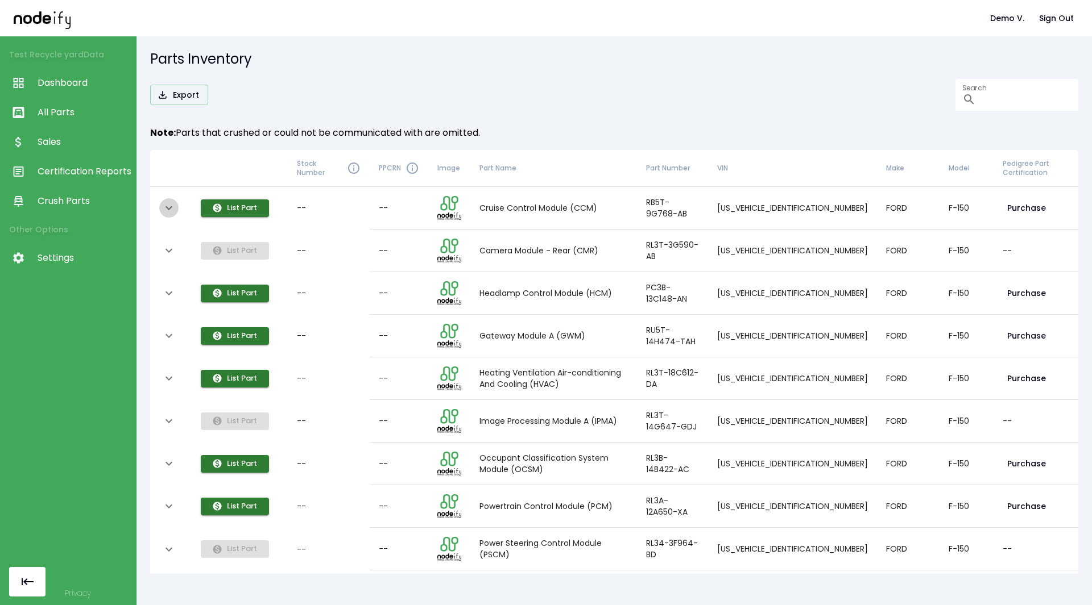
click at [175, 210] on icon "expand row" at bounding box center [169, 208] width 14 height 14
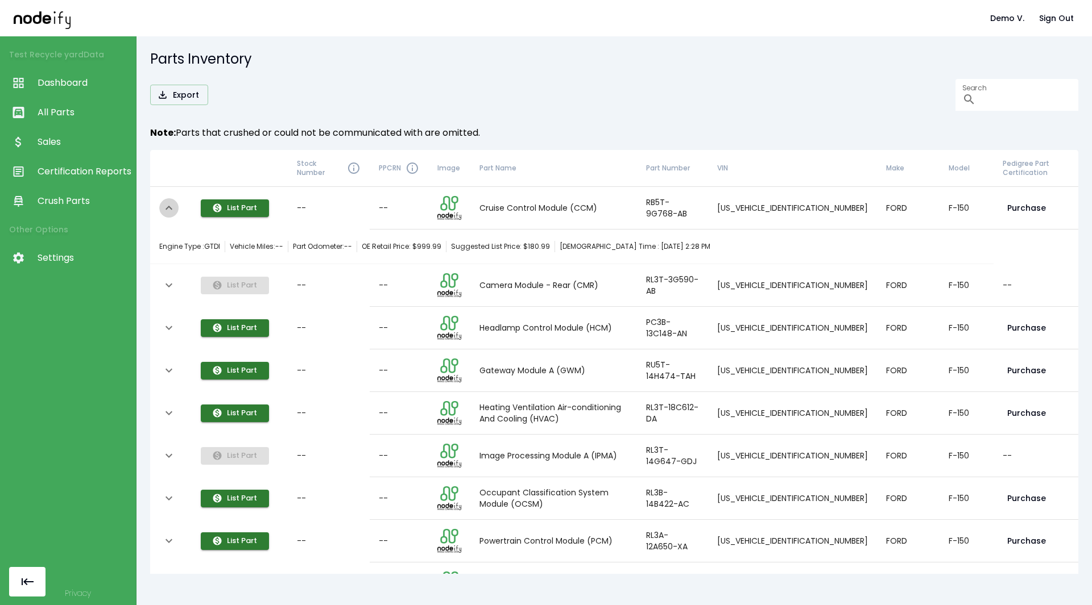
click at [175, 210] on icon "expand row" at bounding box center [169, 208] width 14 height 14
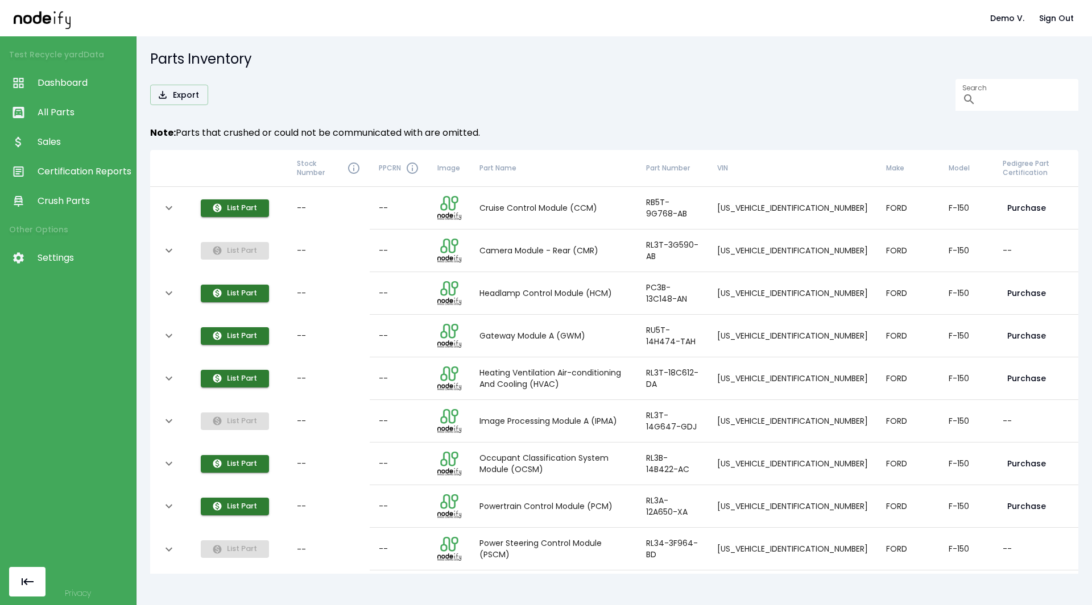
click at [708, 213] on td "RB5T-9G768-AB" at bounding box center [673, 208] width 72 height 43
drag, startPoint x: 843, startPoint y: 210, endPoint x: 748, endPoint y: 225, distance: 96.1
click at [748, 225] on tr "List Part -- -- Cruise Control Module (CCM) RB5T-9G768-AB [US_VEHICLE_IDENTIFIC…" at bounding box center [614, 208] width 928 height 43
copy tr "[US_VEHICLE_IDENTIFICATION_NUMBER]"
click at [1008, 102] on input "Search" at bounding box center [1029, 95] width 98 height 32
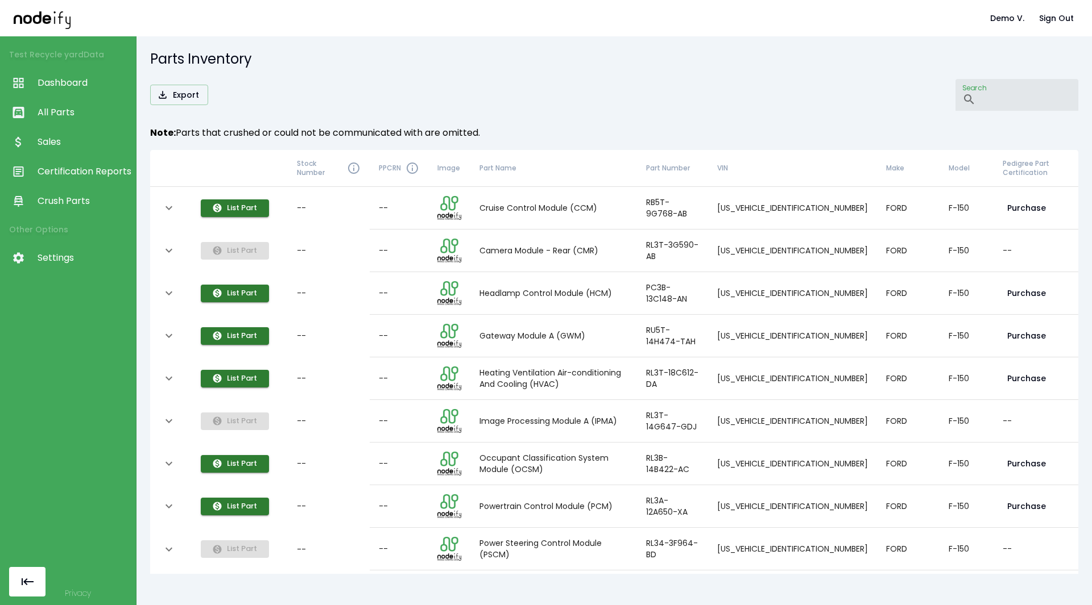
paste input "**********"
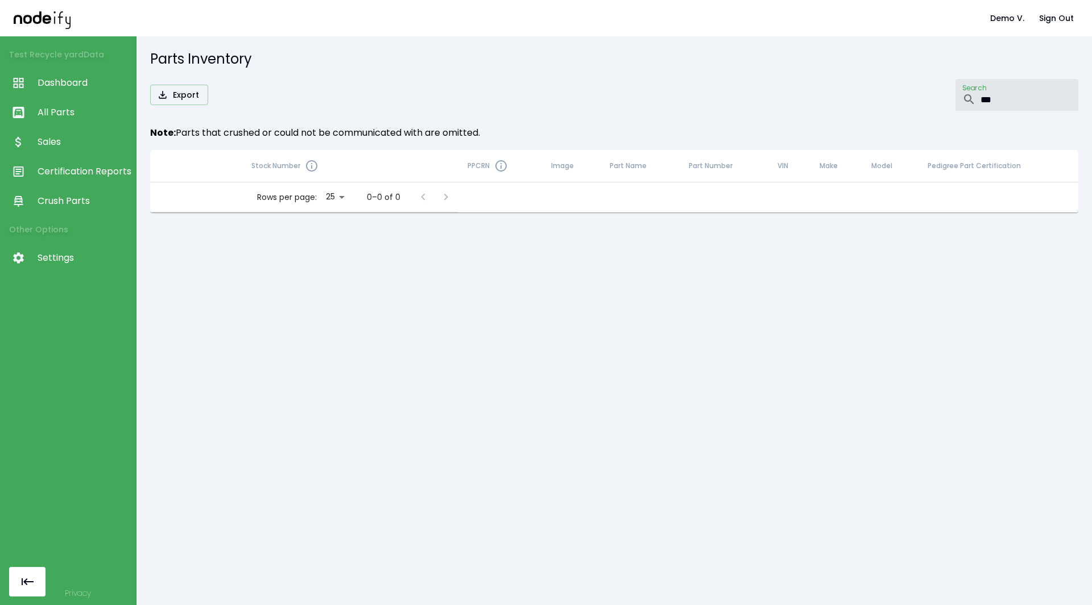
type input "*"
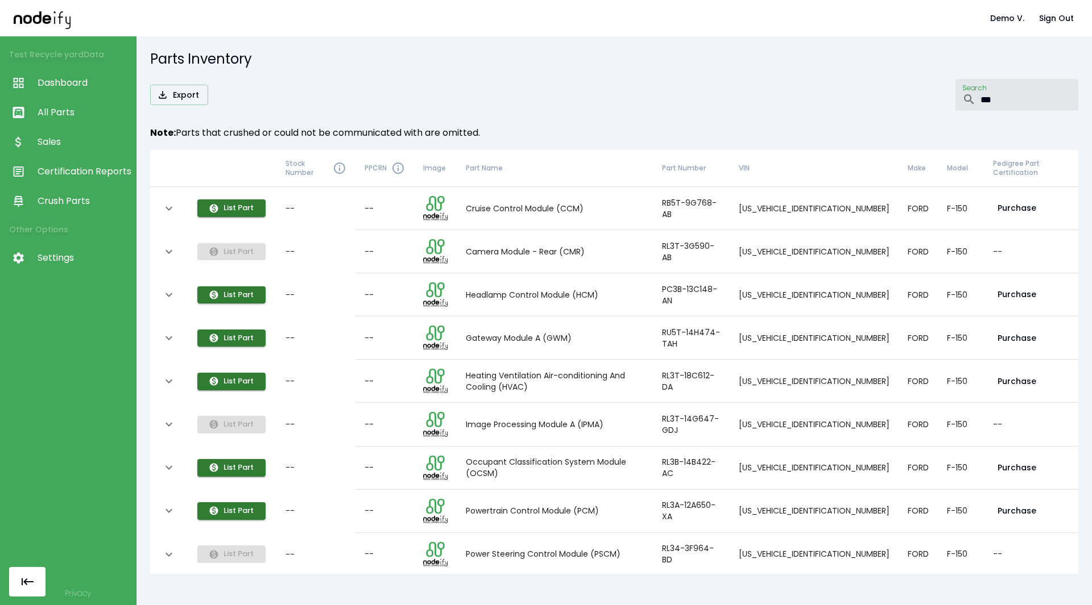
type input "***"
click at [160, 80] on div "Export Search ​ ***" at bounding box center [614, 95] width 928 height 32
click at [160, 85] on button "Export" at bounding box center [179, 95] width 58 height 21
click at [234, 210] on button "List Part" at bounding box center [231, 209] width 68 height 18
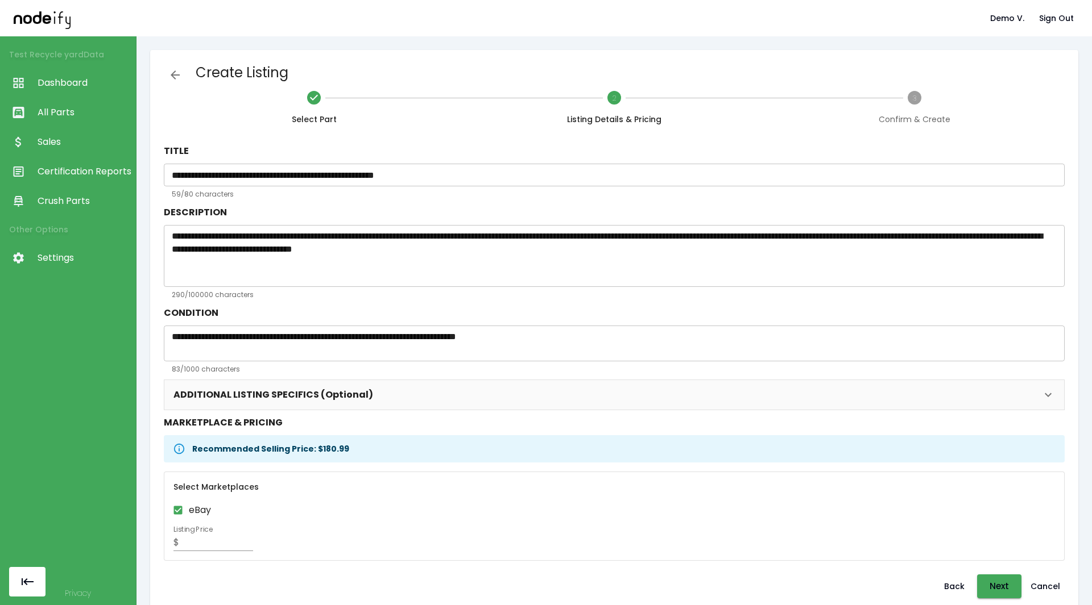
click at [440, 397] on span "ADDITIONAL LISTING SPECIFICS (Optional)" at bounding box center [607, 395] width 868 height 16
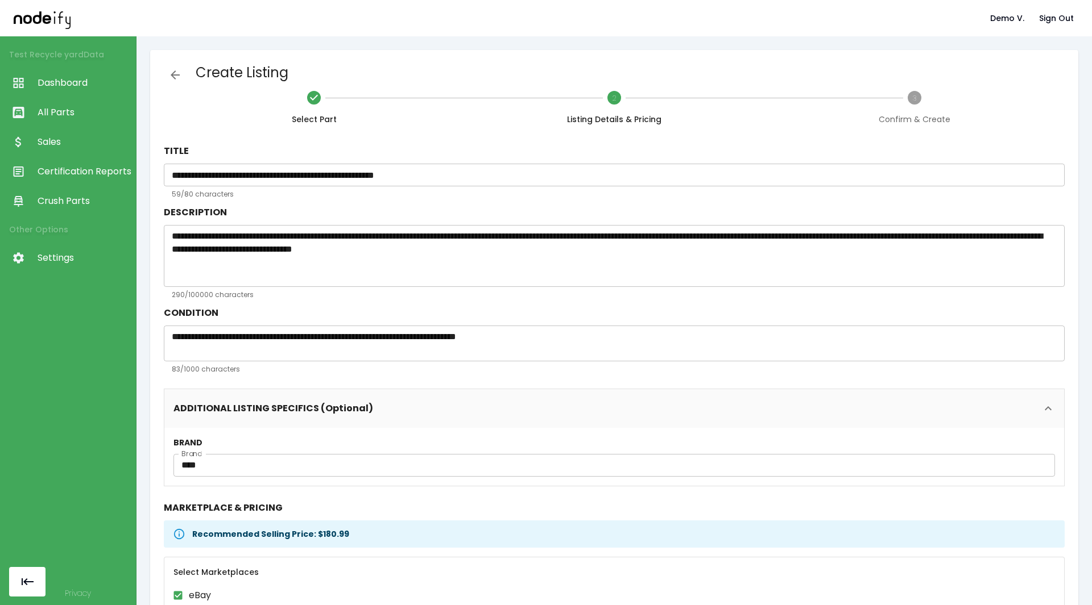
click at [440, 397] on button "ADDITIONAL LISTING SPECIFICS (Optional)" at bounding box center [613, 408] width 899 height 39
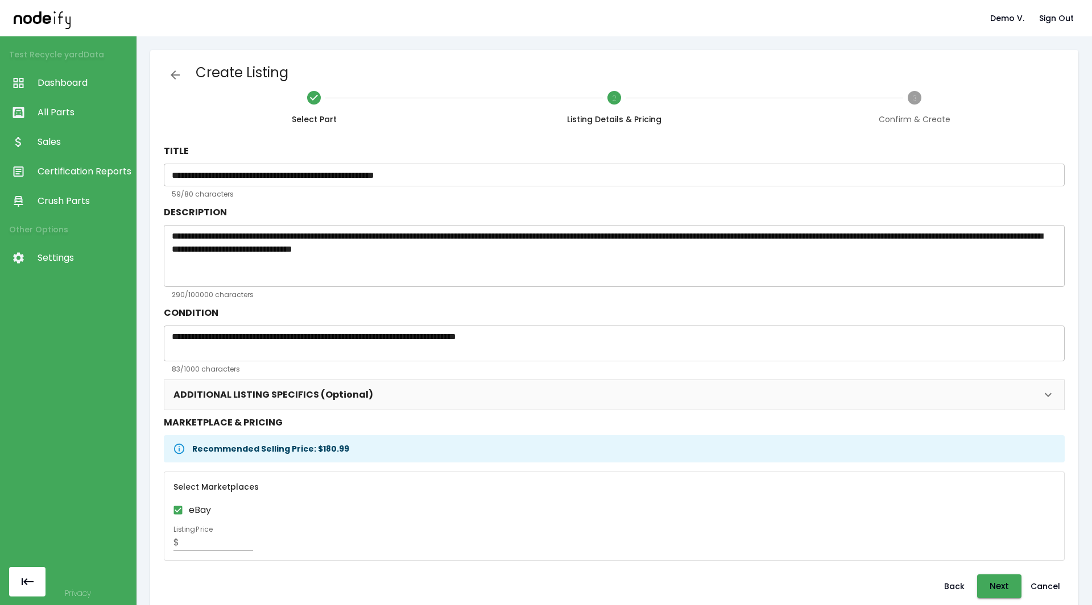
click at [411, 400] on span "ADDITIONAL LISTING SPECIFICS (Optional)" at bounding box center [607, 395] width 868 height 16
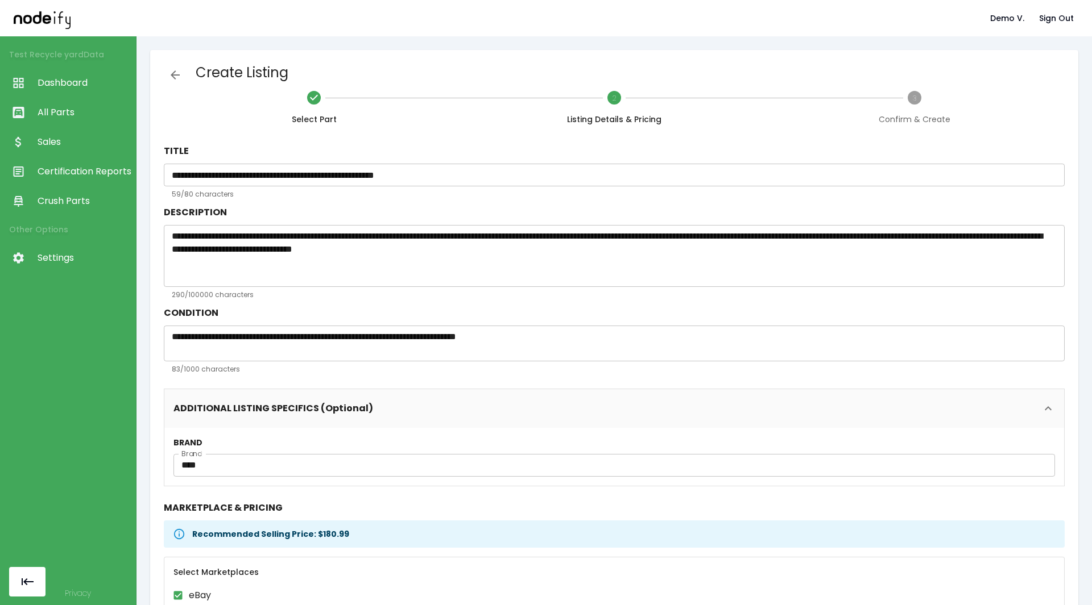
click at [377, 397] on button "ADDITIONAL LISTING SPECIFICS (Optional)" at bounding box center [613, 408] width 899 height 39
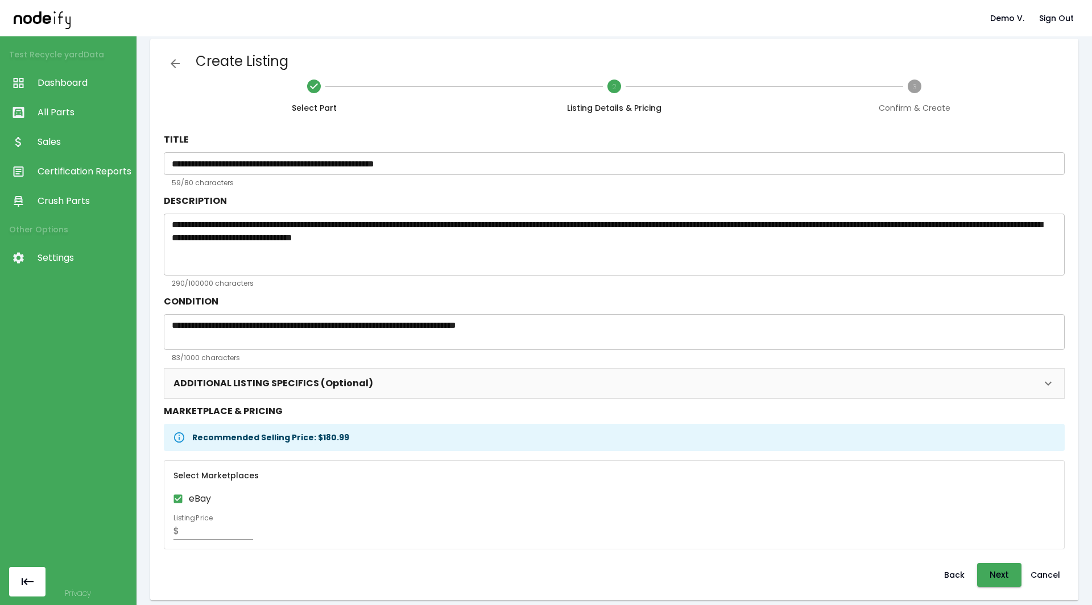
scroll to position [20, 0]
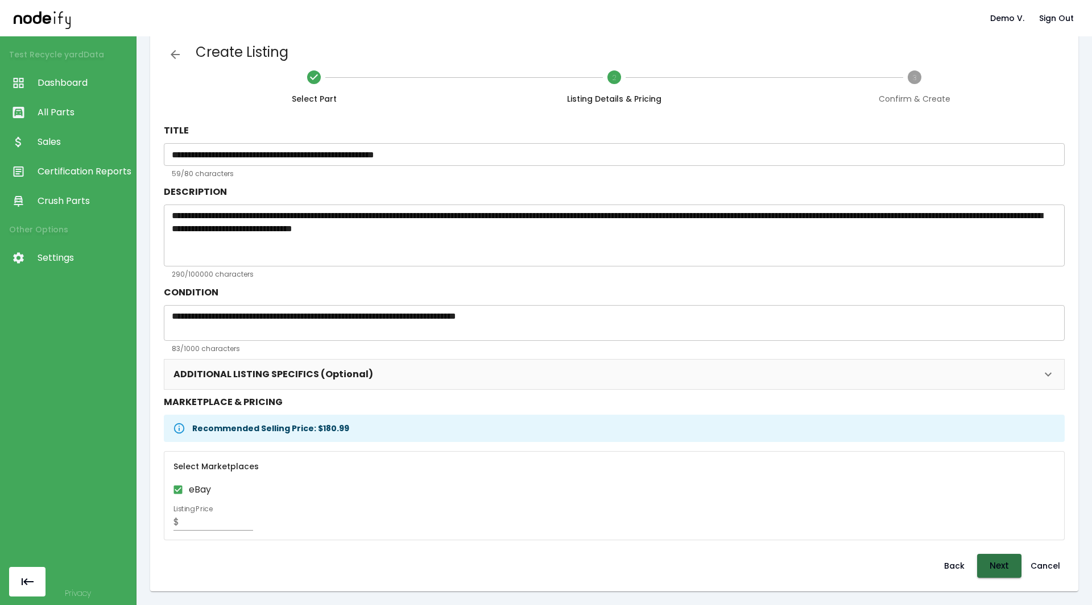
click at [1009, 570] on button "Next" at bounding box center [999, 566] width 44 height 24
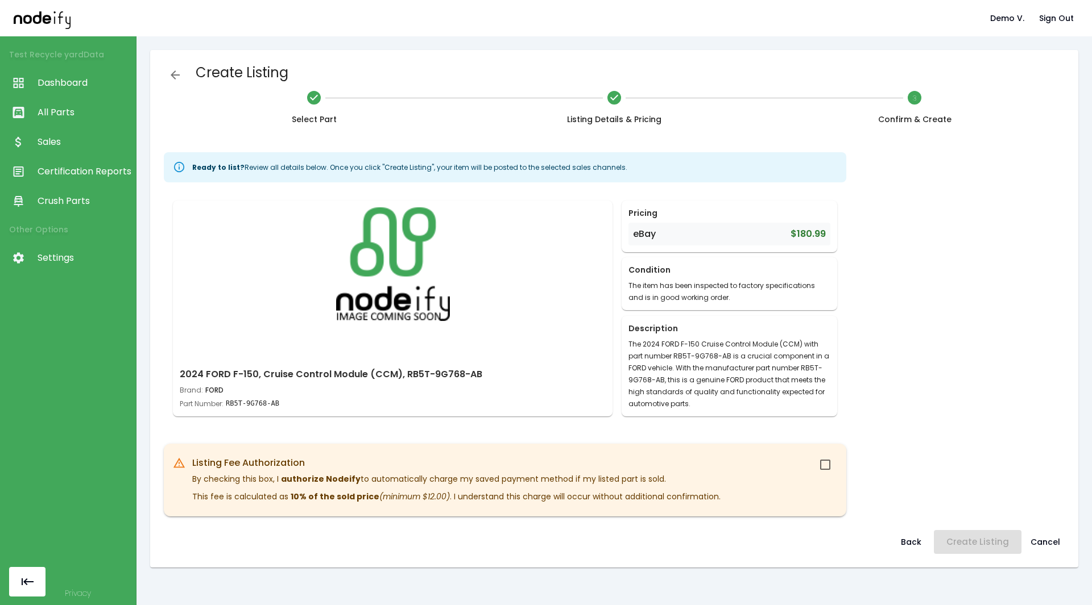
scroll to position [0, 0]
click at [611, 100] on icon at bounding box center [614, 98] width 14 height 14
click at [180, 77] on icon "button" at bounding box center [175, 75] width 14 height 14
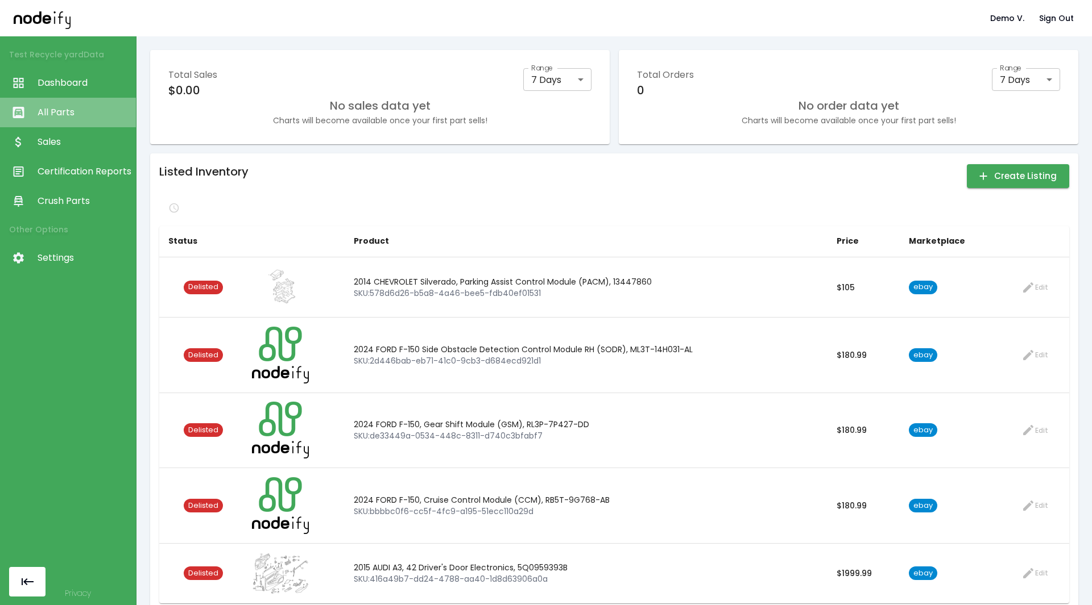
click at [65, 110] on span "All Parts" at bounding box center [84, 113] width 93 height 14
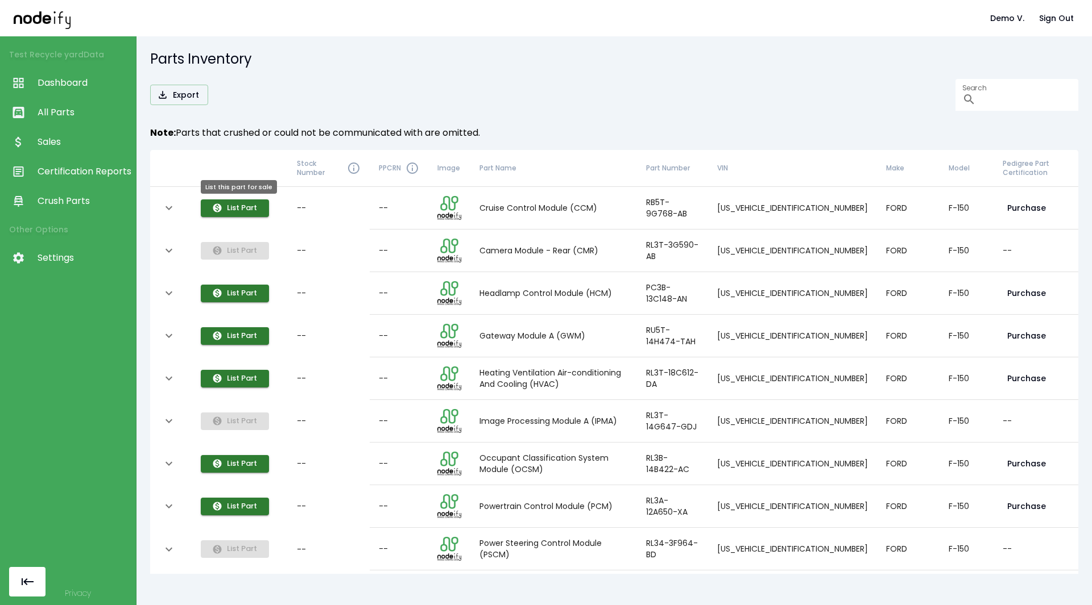
click at [254, 201] on div "List this part for sale" at bounding box center [239, 190] width 78 height 23
click at [252, 206] on button "List Part" at bounding box center [235, 209] width 68 height 18
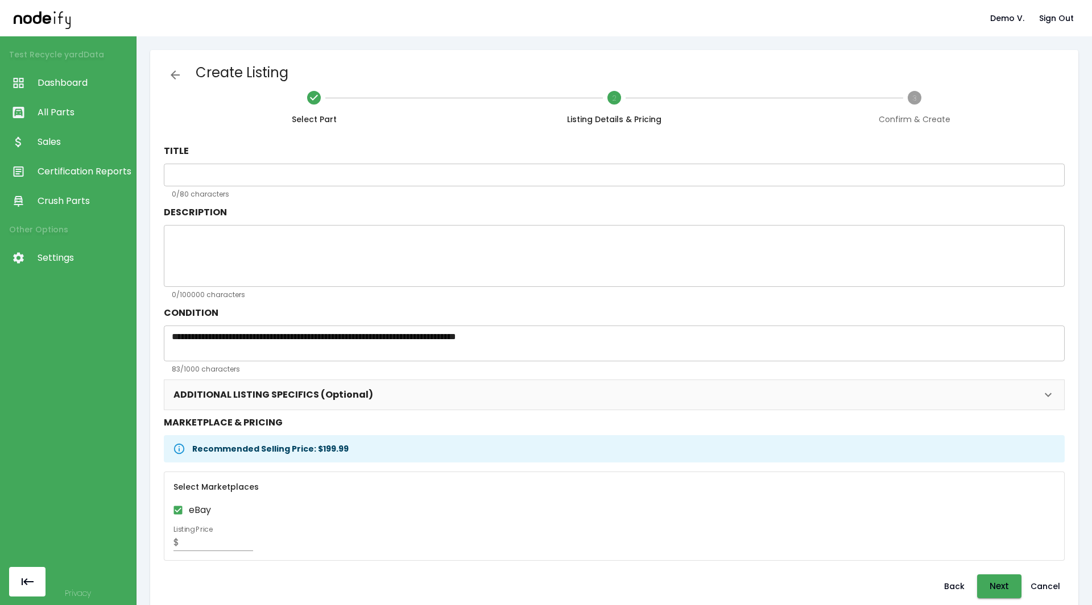
type input "**********"
type textarea "**********"
type input "****"
type input "******"
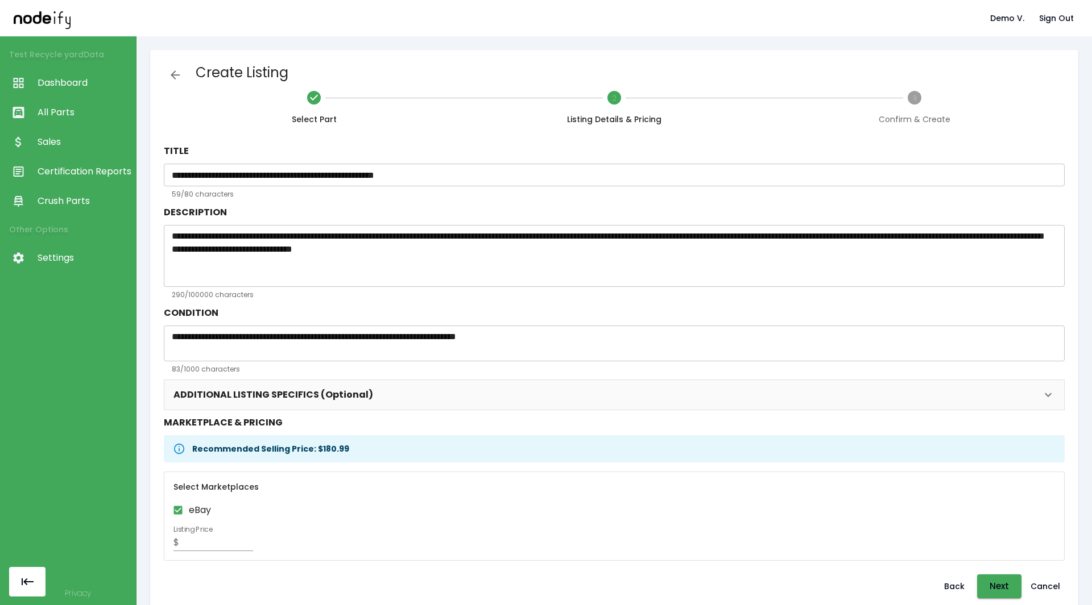
scroll to position [20, 0]
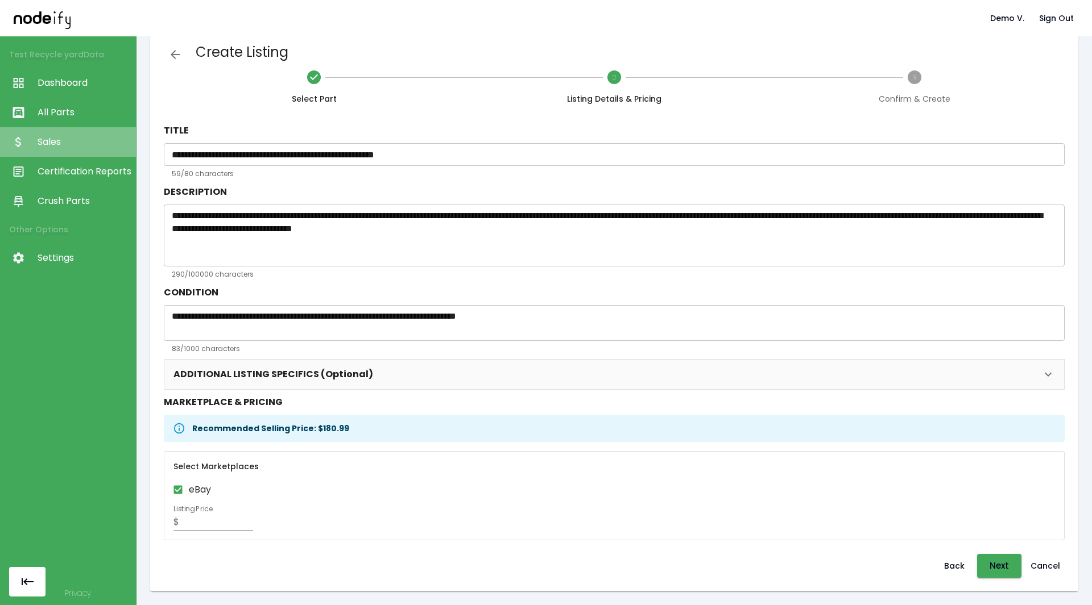
click at [51, 135] on link "Sales" at bounding box center [68, 142] width 136 height 30
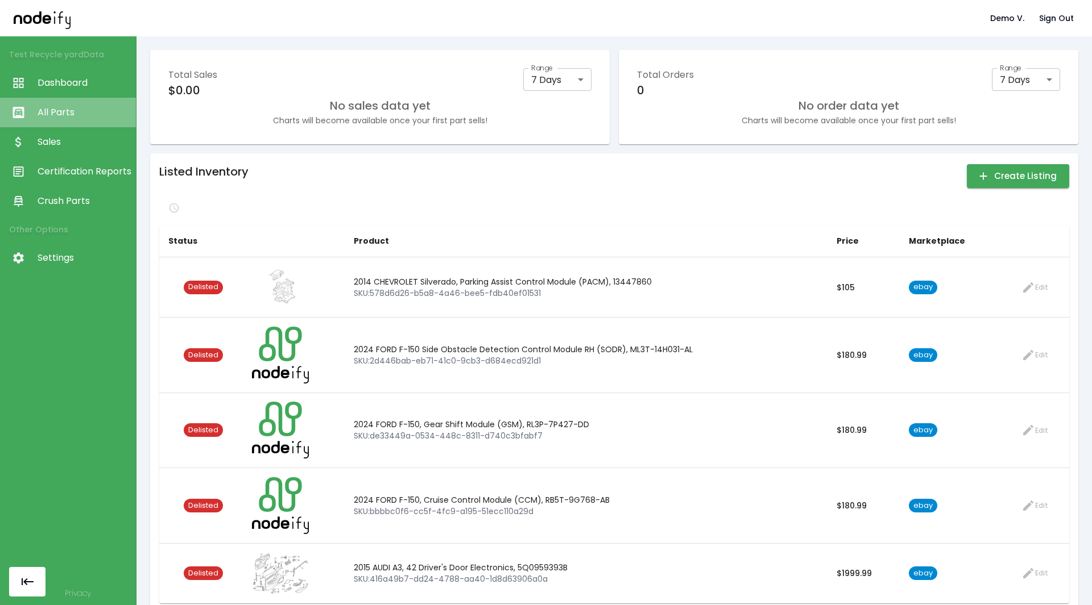
click at [82, 114] on span "All Parts" at bounding box center [84, 113] width 93 height 14
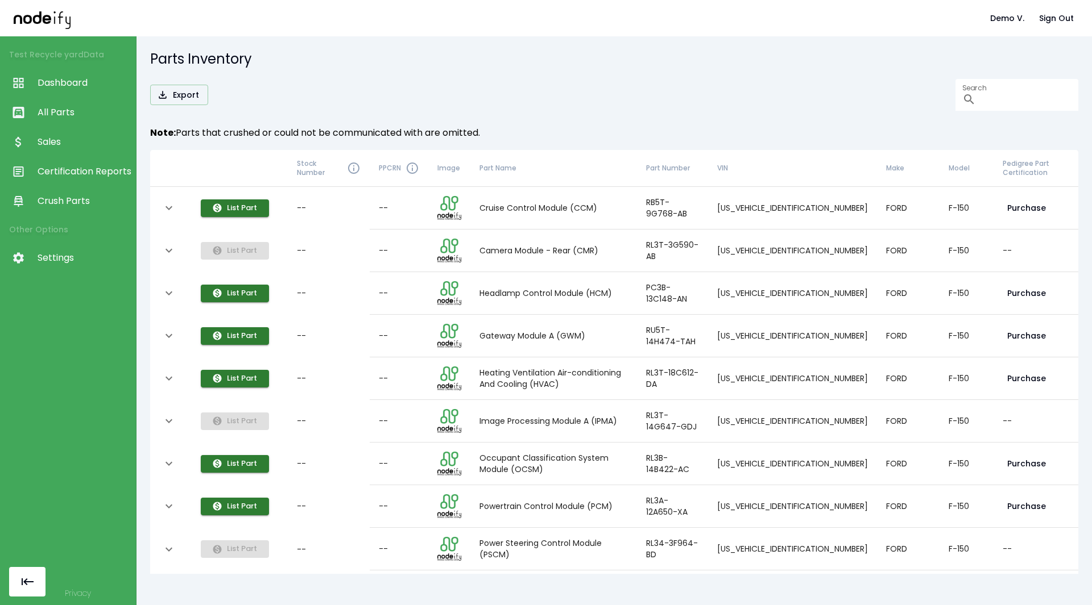
click at [172, 210] on icon "expand row" at bounding box center [169, 208] width 14 height 14
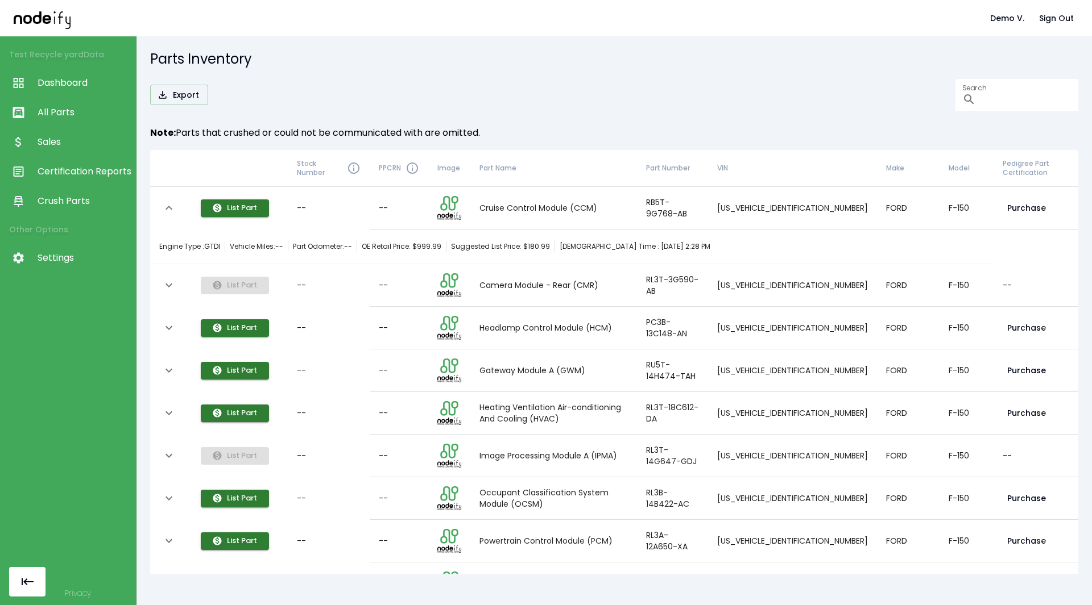
drag, startPoint x: 698, startPoint y: 255, endPoint x: 272, endPoint y: 244, distance: 426.5
click at [272, 244] on div "Engine Type : GTDI Vehicle Miles: -- Part Odometer: -- OE Retail Price: $ 999.9…" at bounding box center [571, 246] width 825 height 23
click at [93, 160] on link "Certification Reports" at bounding box center [68, 172] width 136 height 30
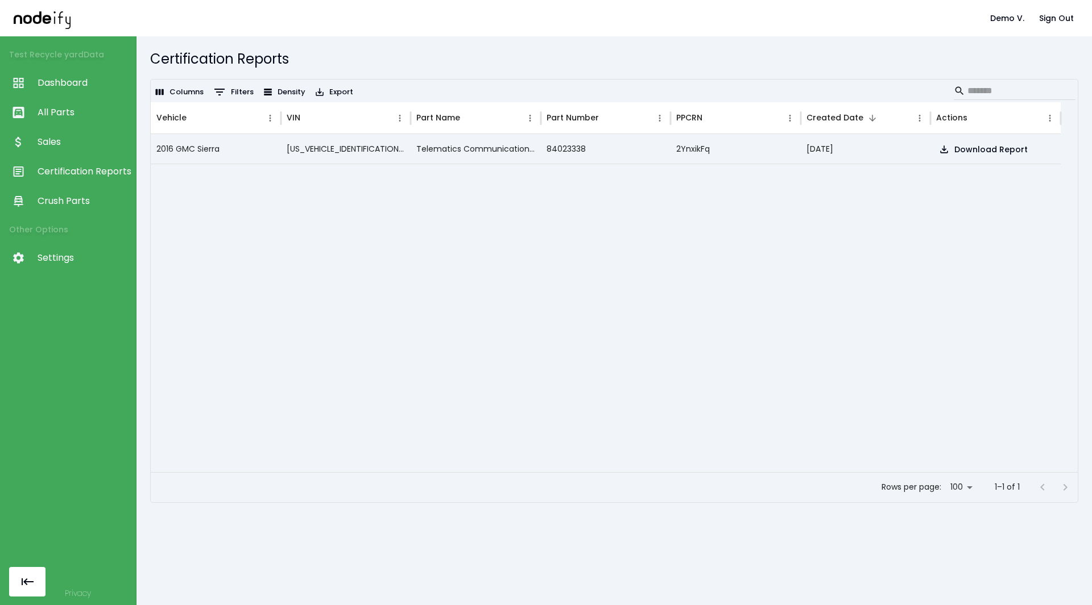
click at [86, 203] on span "Crush Parts" at bounding box center [84, 201] width 93 height 14
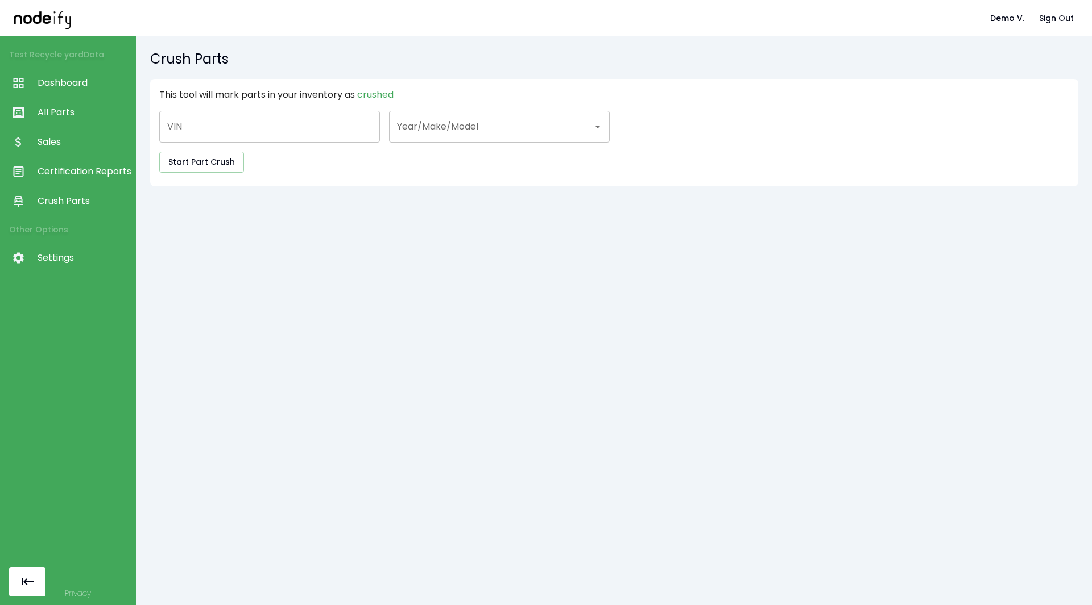
click at [63, 147] on span "Sales" at bounding box center [84, 142] width 93 height 14
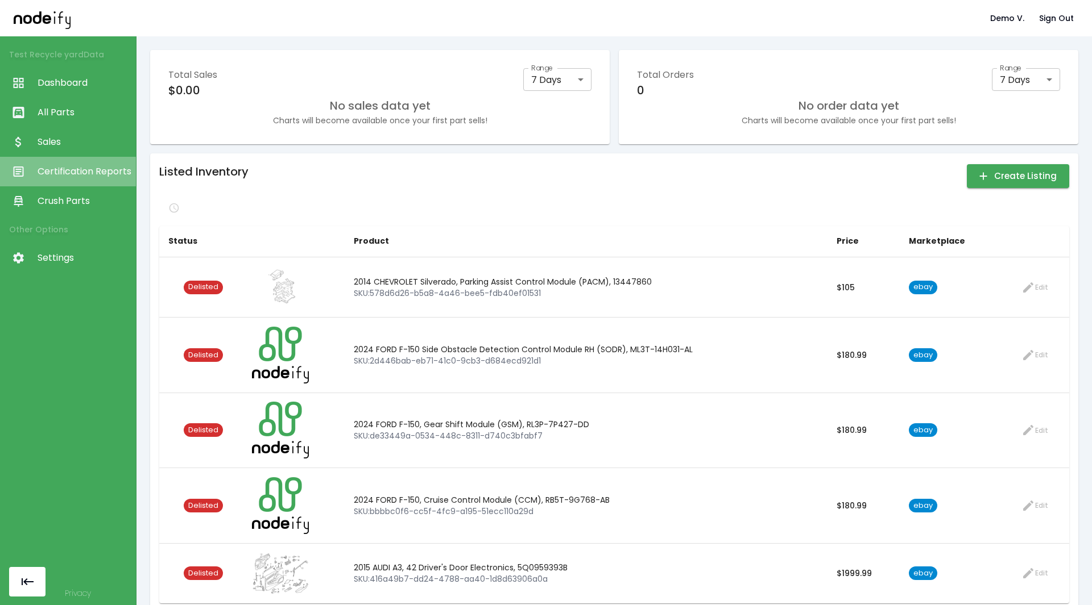
click at [82, 174] on span "Certification Reports" at bounding box center [84, 172] width 93 height 14
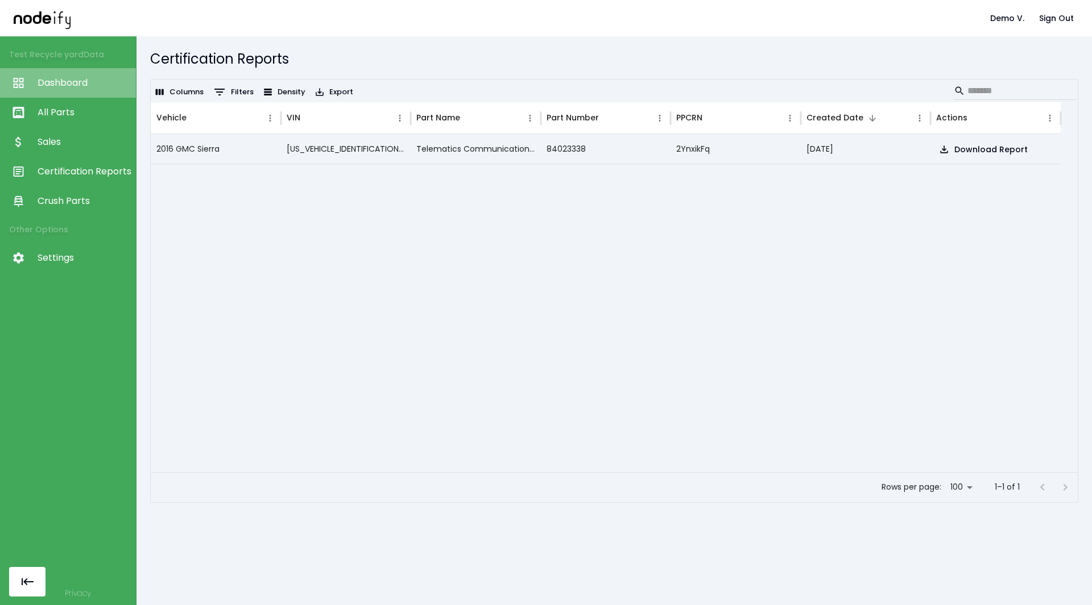
click at [65, 91] on link "Dashboard" at bounding box center [68, 83] width 136 height 30
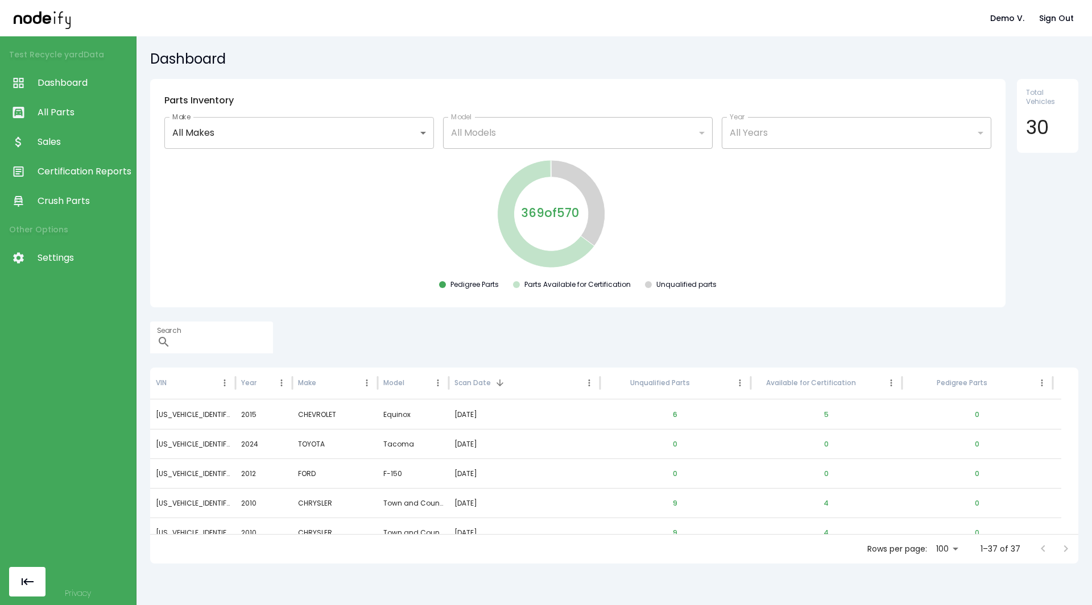
click at [46, 260] on span "Settings" at bounding box center [84, 258] width 93 height 14
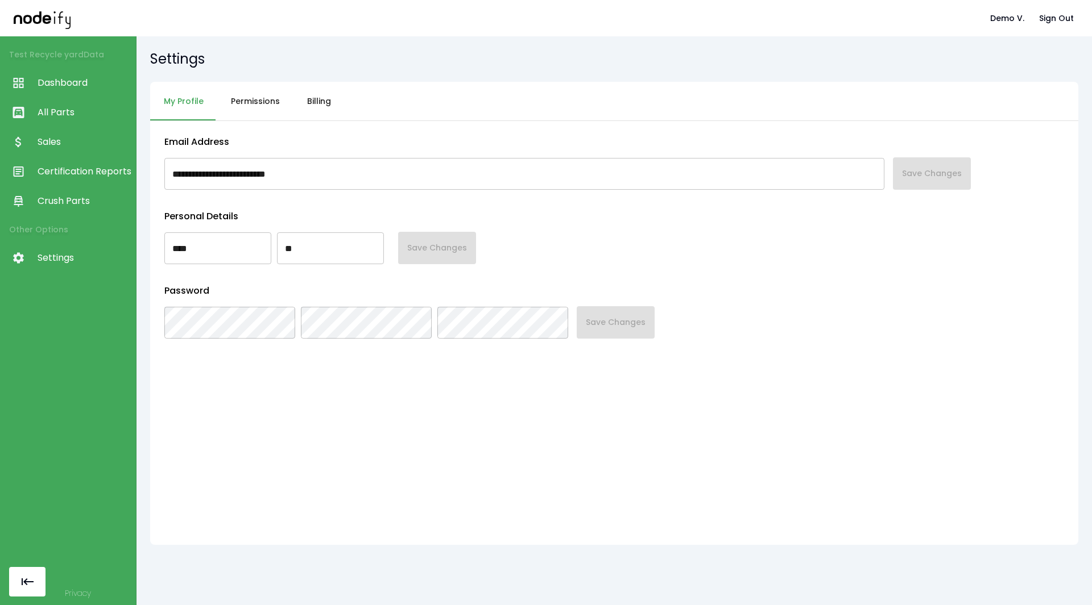
click at [235, 102] on button "Permissions" at bounding box center [255, 101] width 76 height 39
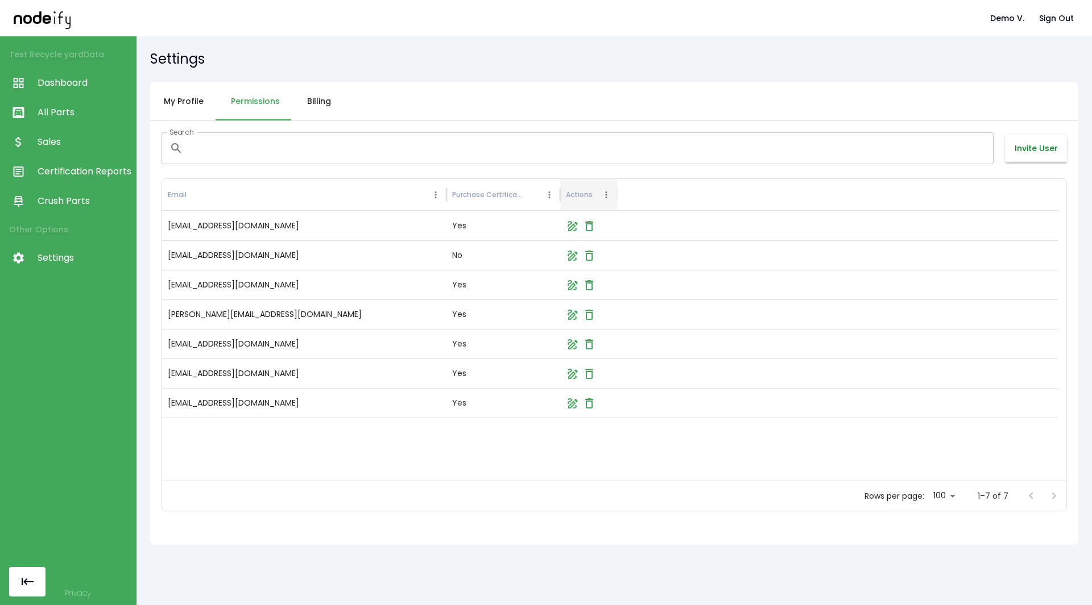
click at [1013, 147] on button "Invite User" at bounding box center [1036, 149] width 62 height 28
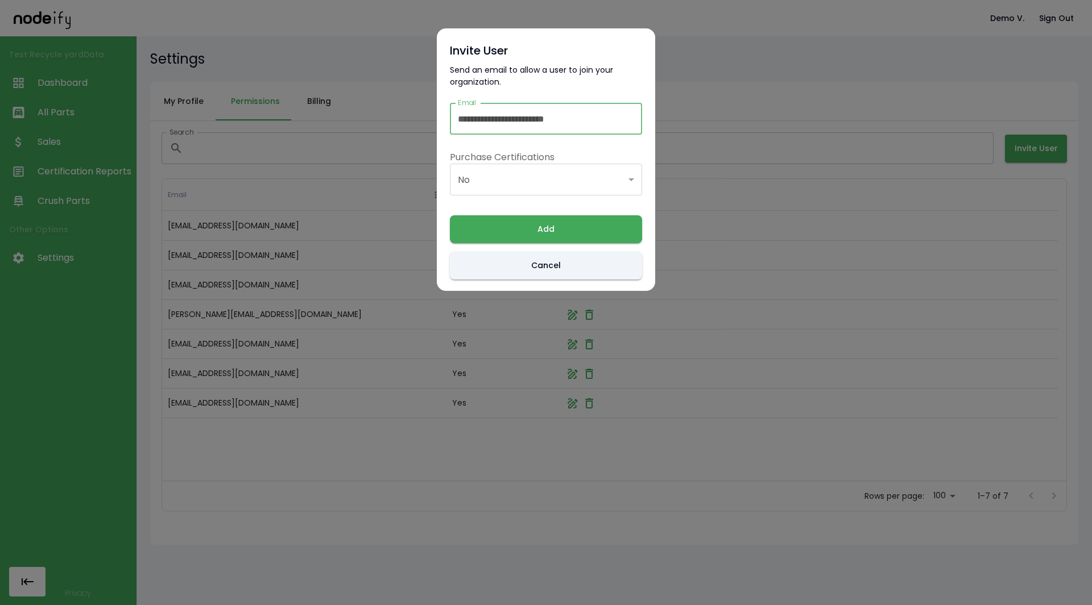
type input "**********"
click at [485, 182] on body "**********" at bounding box center [546, 302] width 1092 height 605
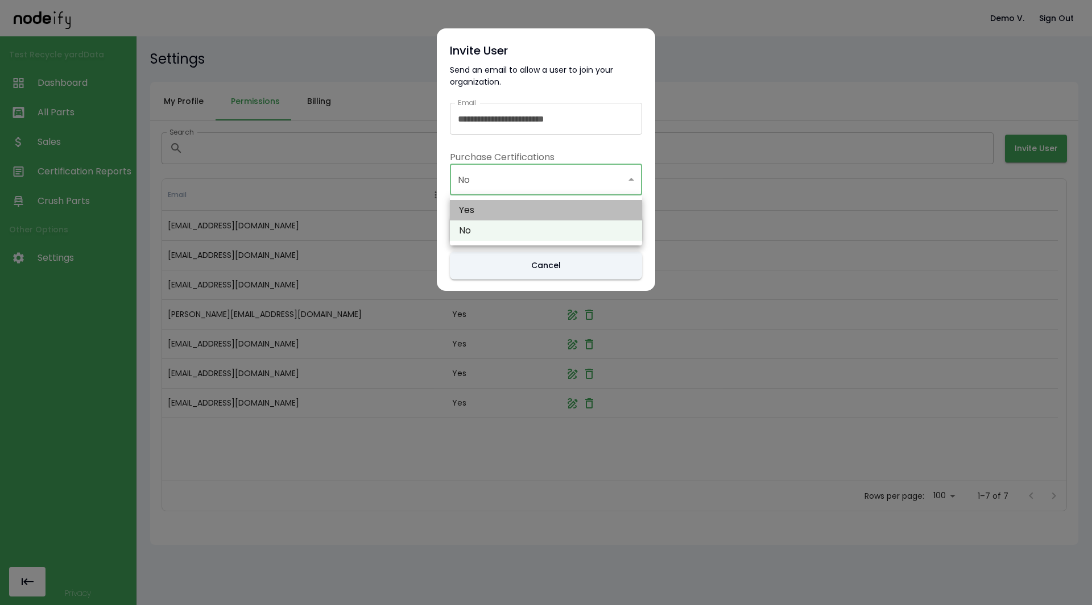
click at [482, 206] on li "Yes" at bounding box center [546, 210] width 192 height 20
click at [502, 184] on body "**********" at bounding box center [546, 302] width 1092 height 605
click at [490, 228] on li "No" at bounding box center [546, 231] width 192 height 20
type input "**"
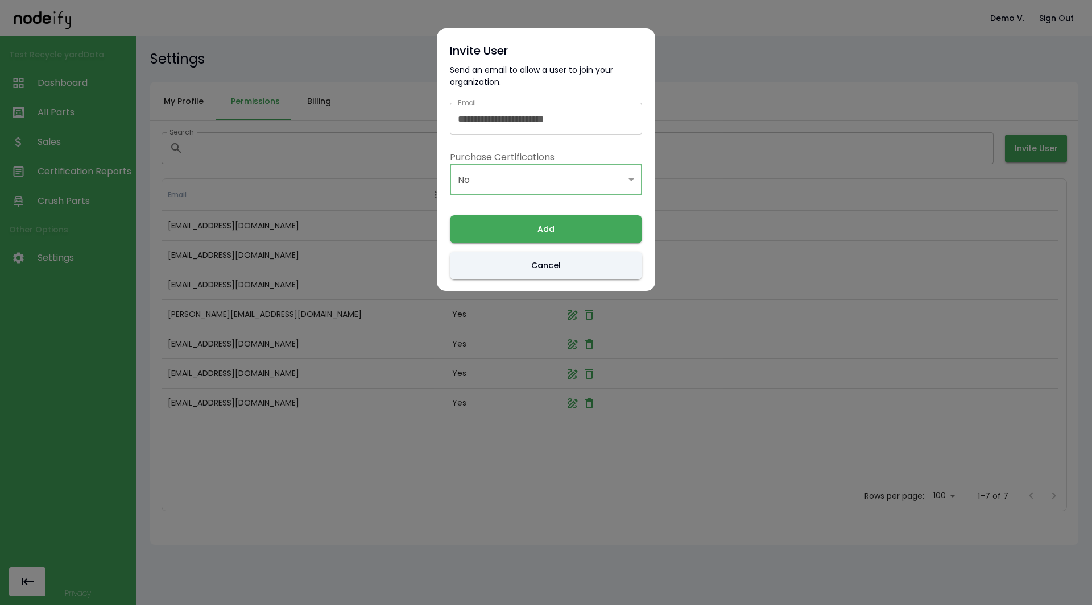
click at [490, 228] on button "Add" at bounding box center [546, 229] width 192 height 28
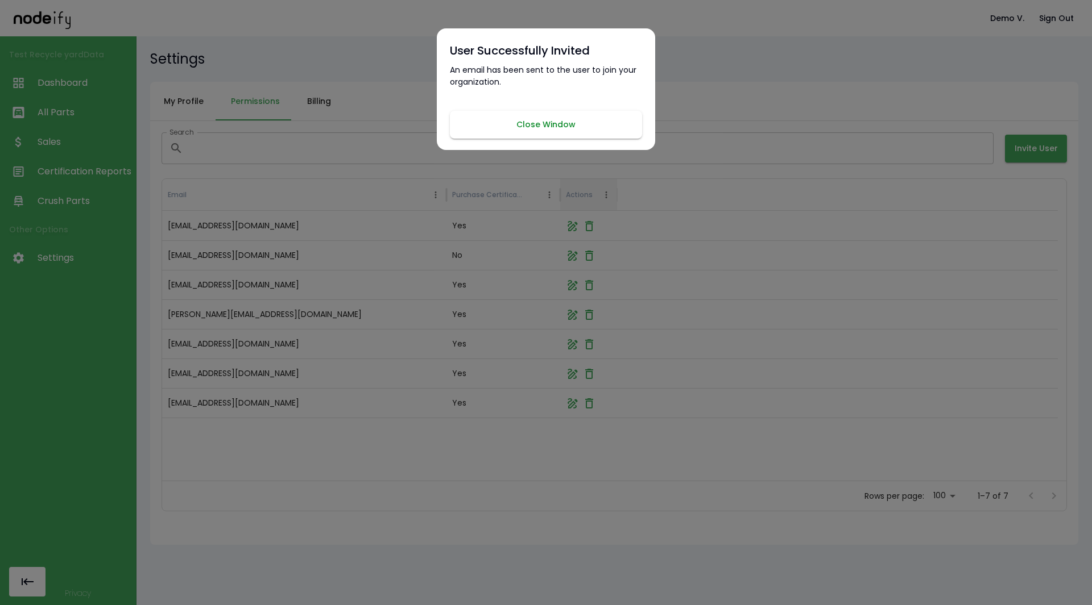
click at [540, 117] on button "Close Window" at bounding box center [546, 125] width 192 height 28
